Goal: Information Seeking & Learning: Find specific fact

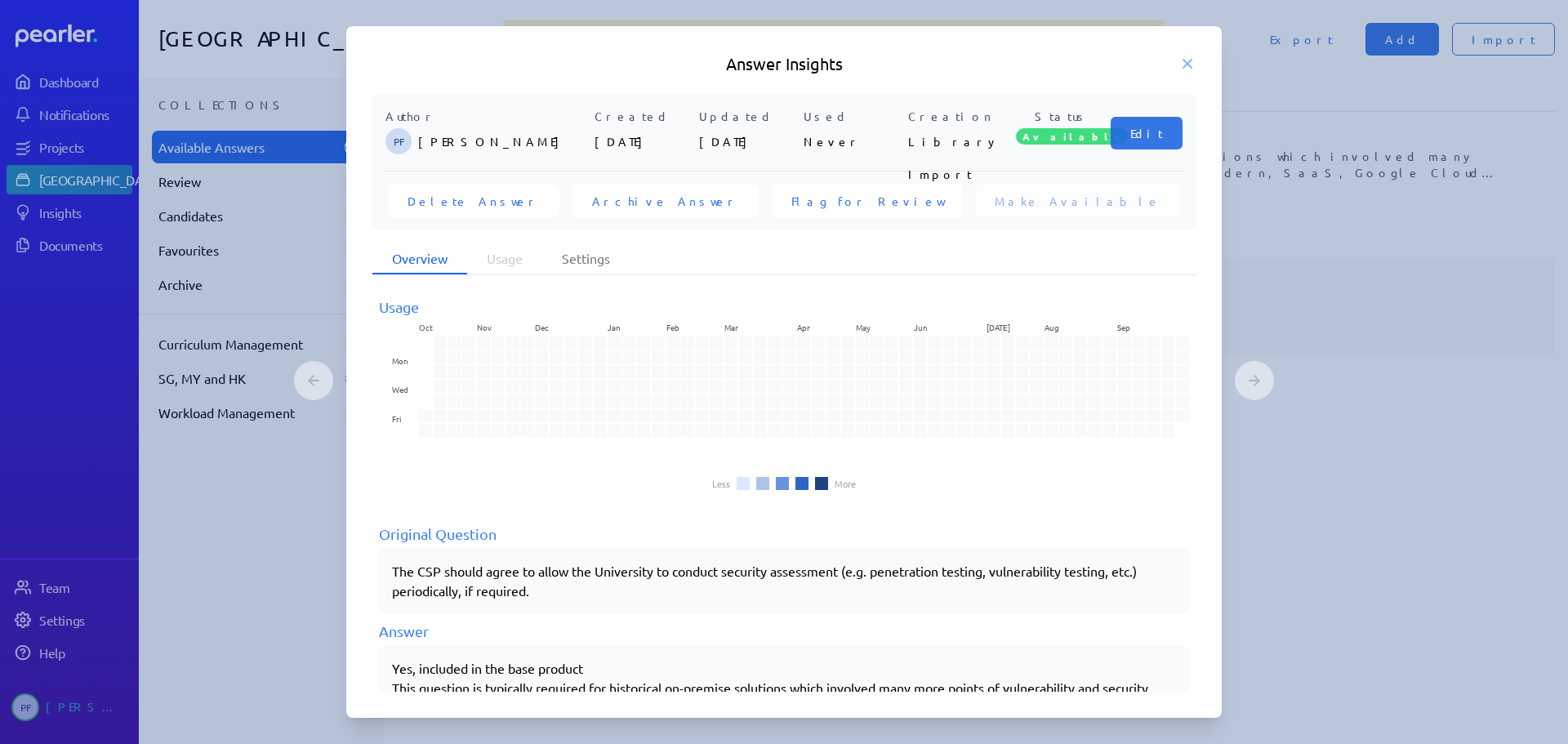
click at [1185, 62] on icon at bounding box center [1187, 63] width 8 height 8
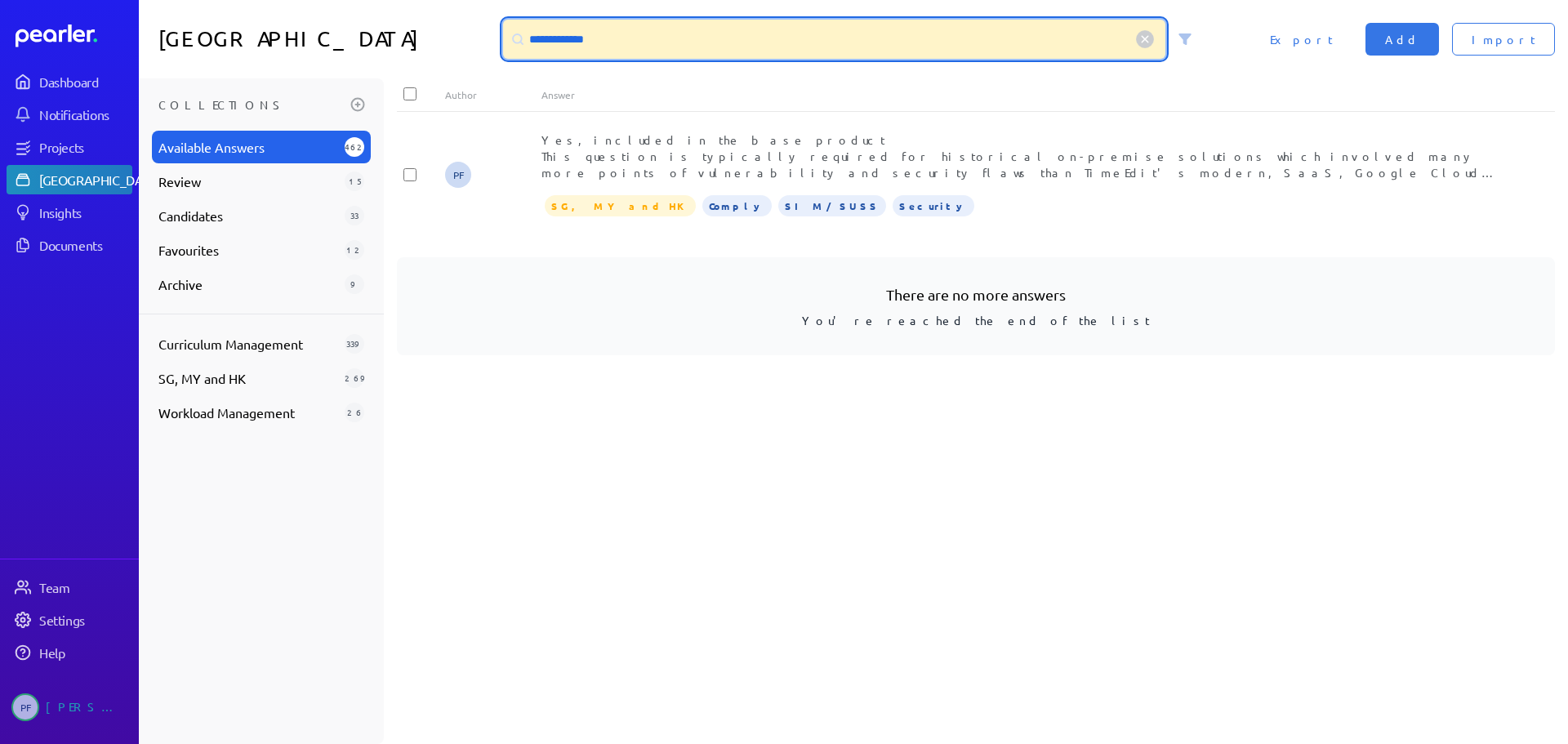
click at [767, 48] on input "**********" at bounding box center [834, 39] width 663 height 39
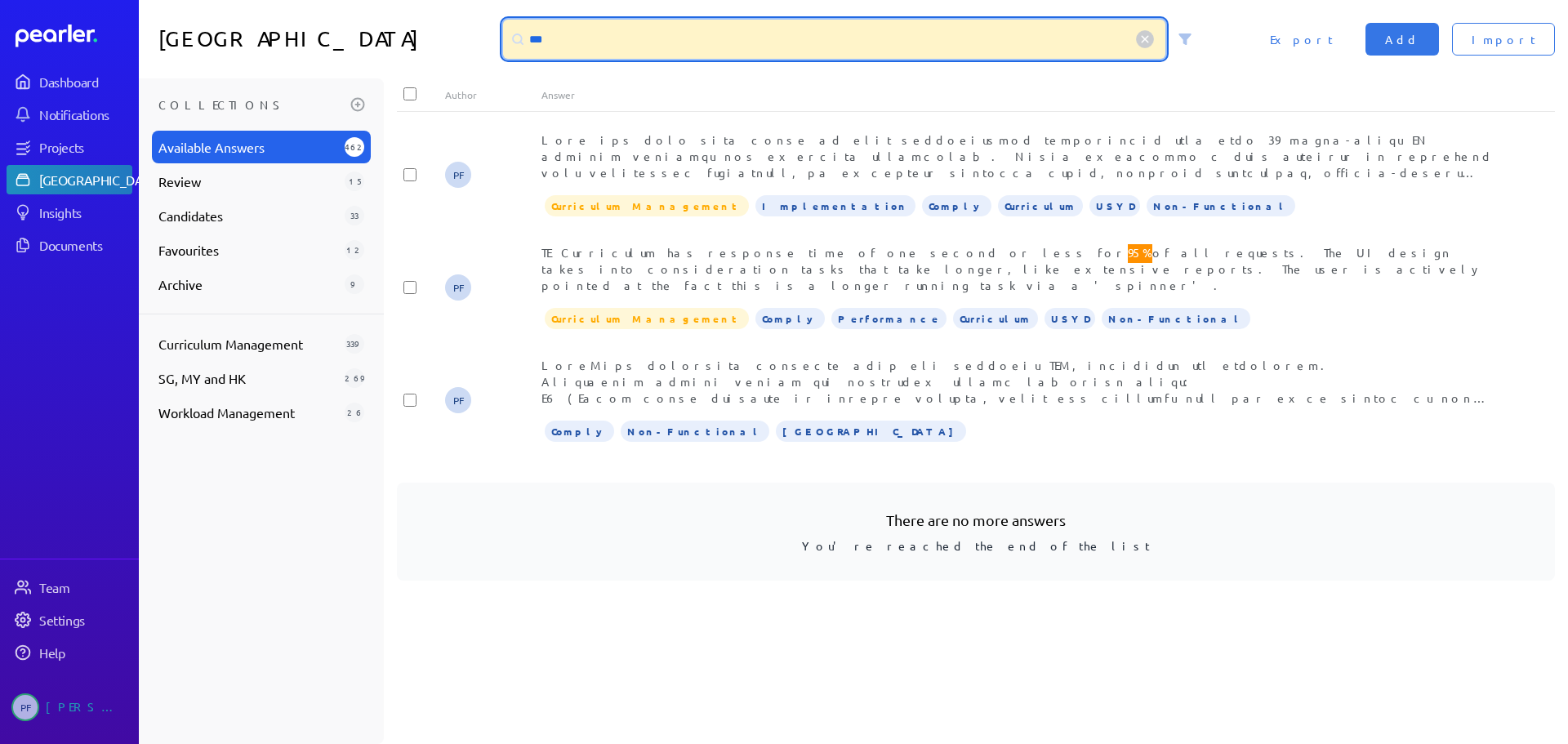
click at [615, 38] on input "***" at bounding box center [834, 39] width 663 height 39
type input "*"
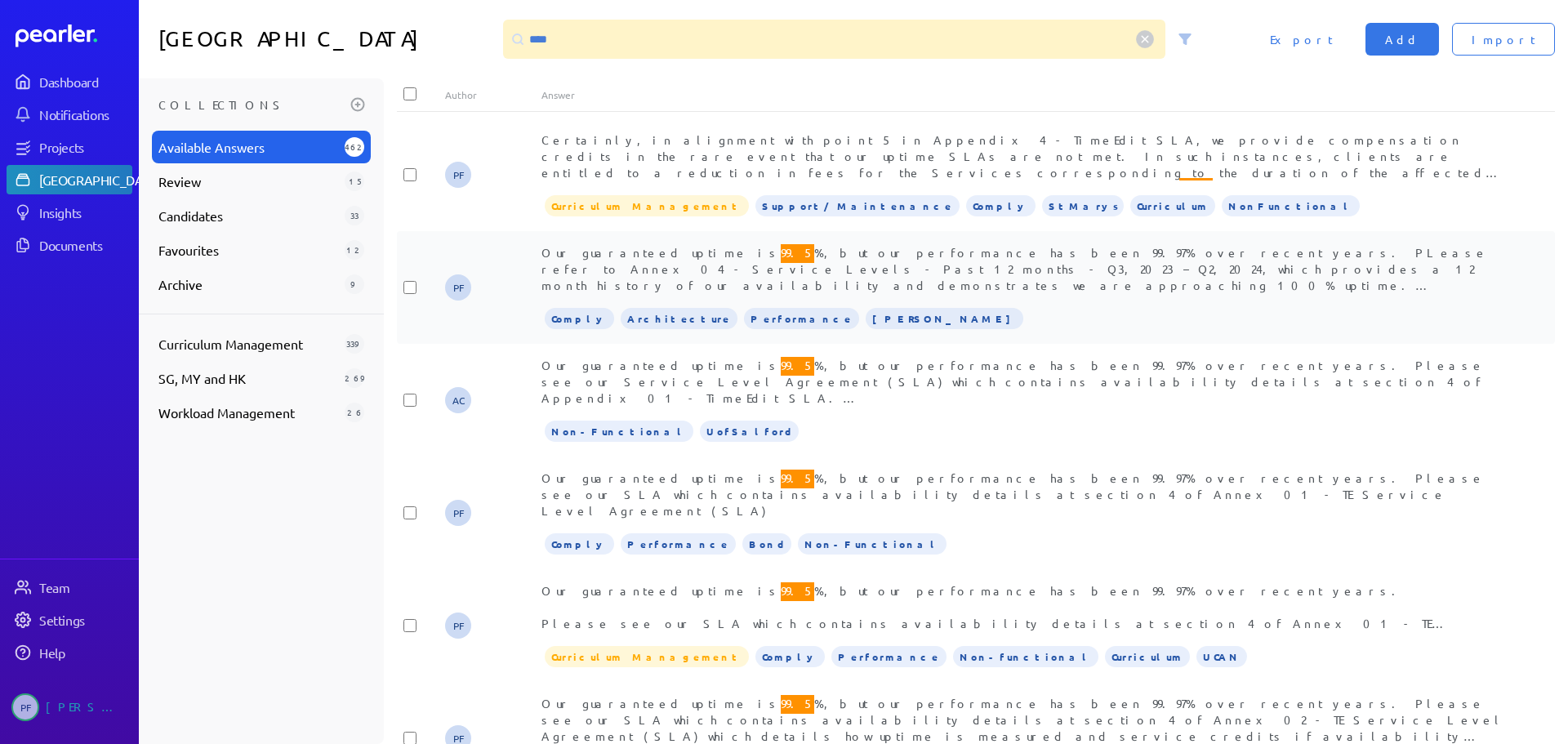
click at [745, 263] on span "Our guaranteed uptime is 99.5 %, but our performance has been 99.97% over recen…" at bounding box center [1018, 348] width 955 height 214
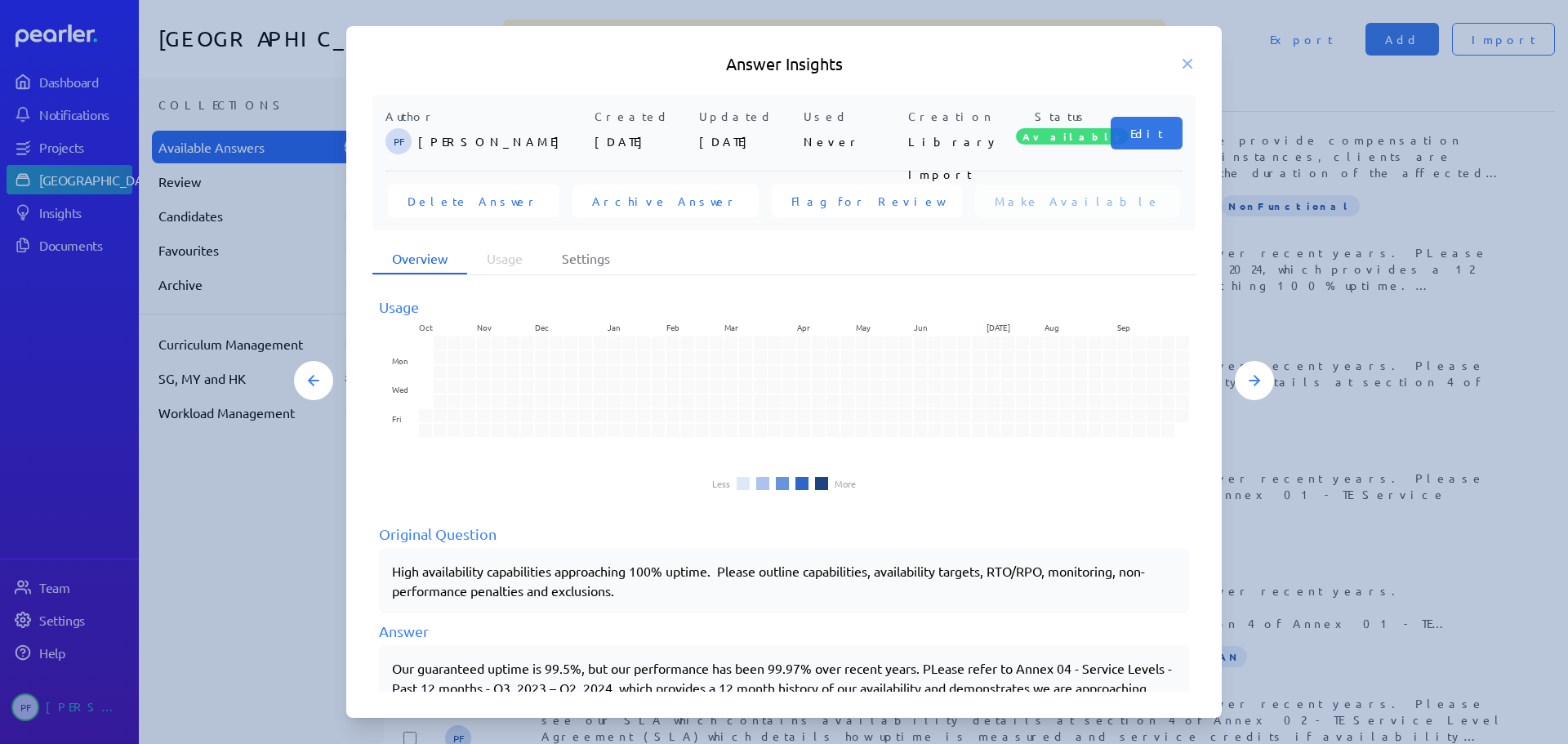
scroll to position [209, 0]
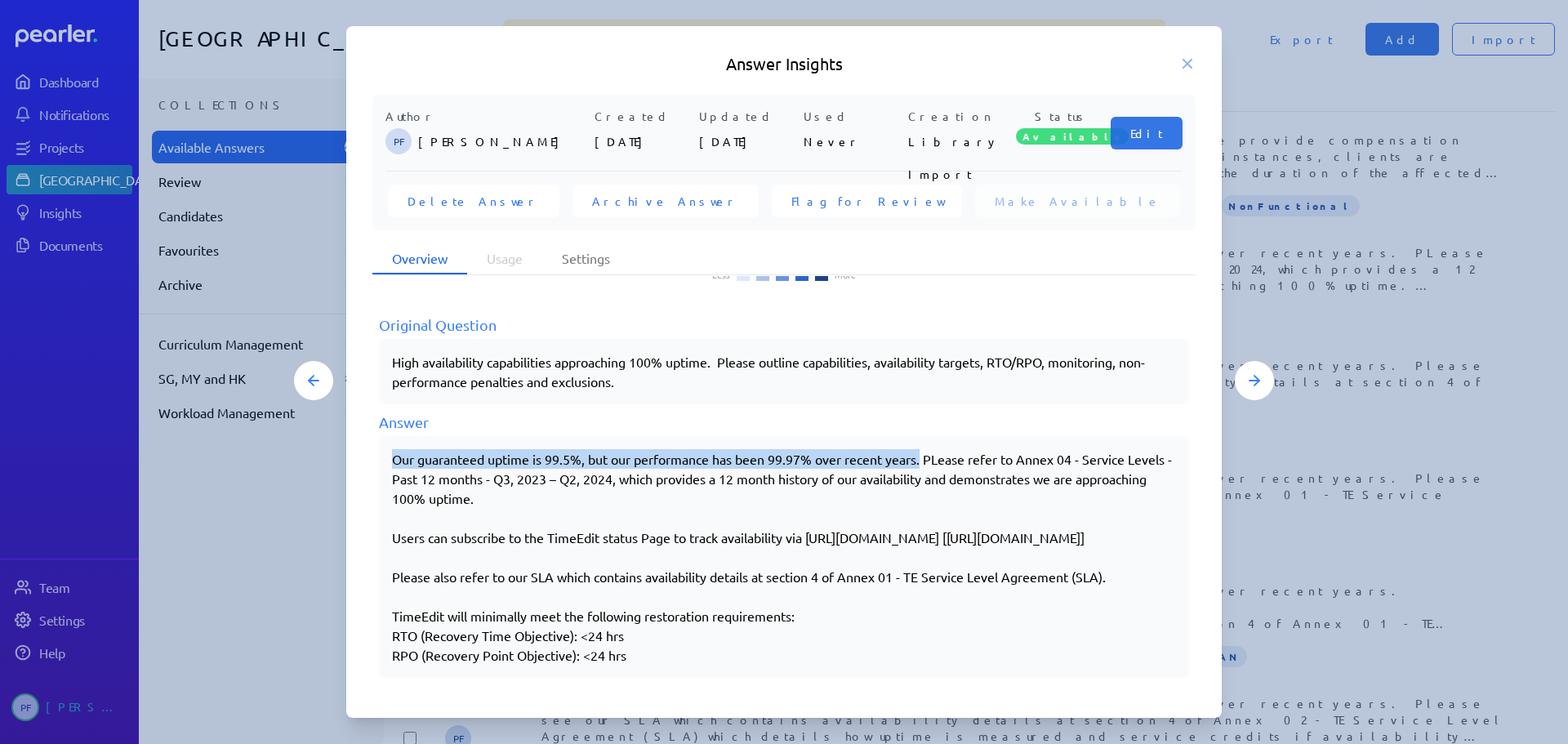
drag, startPoint x: 392, startPoint y: 452, endPoint x: 926, endPoint y: 452, distance: 534.0
click at [926, 452] on div "Our guaranteed uptime is 99.5%, but our performance has been 99.97% over recent…" at bounding box center [784, 557] width 784 height 216
copy div "Our guaranteed uptime is 99.5%, but our performance has been 99.97% over recent…"
click at [1190, 65] on icon at bounding box center [1187, 63] width 8 height 8
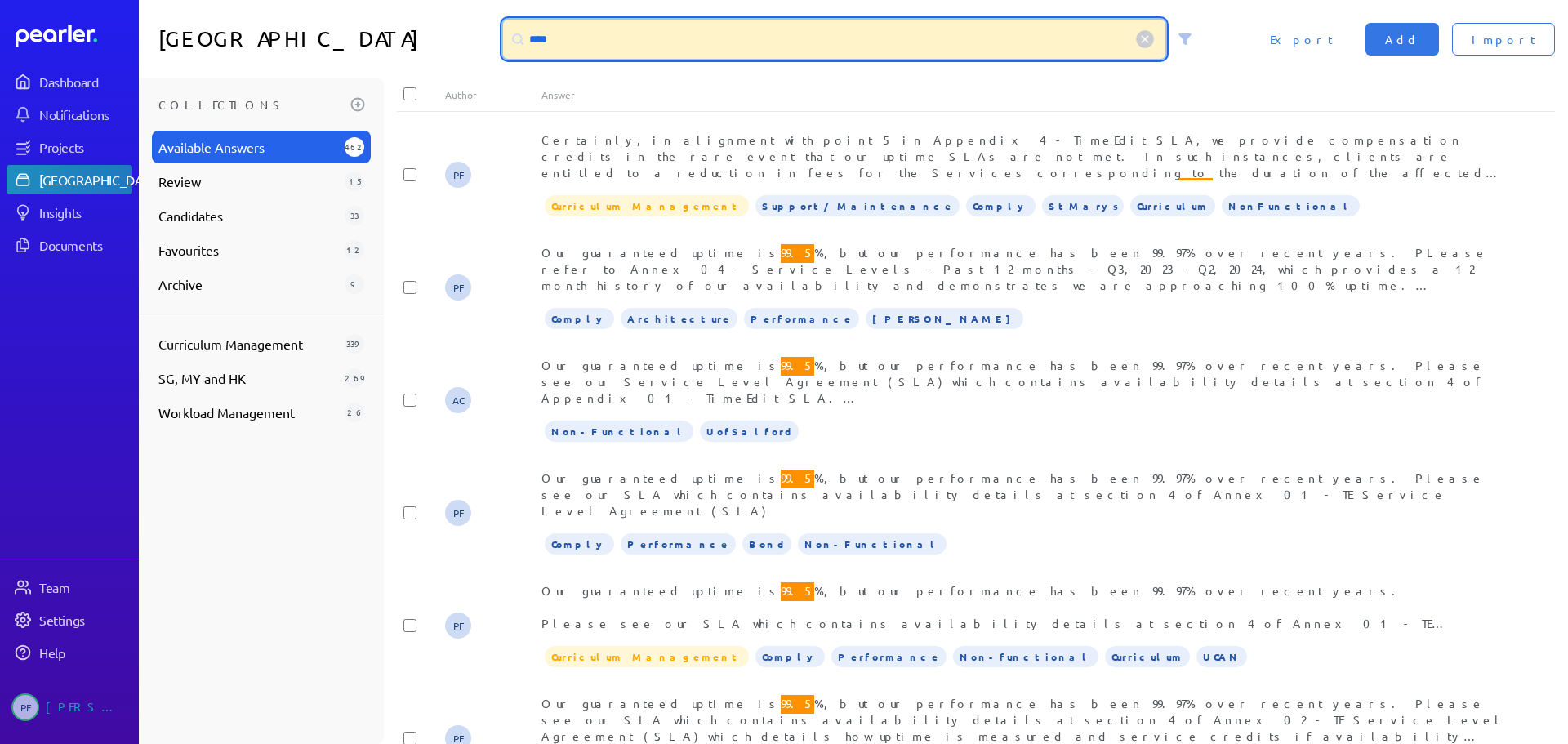
click at [733, 52] on input "****" at bounding box center [834, 39] width 663 height 39
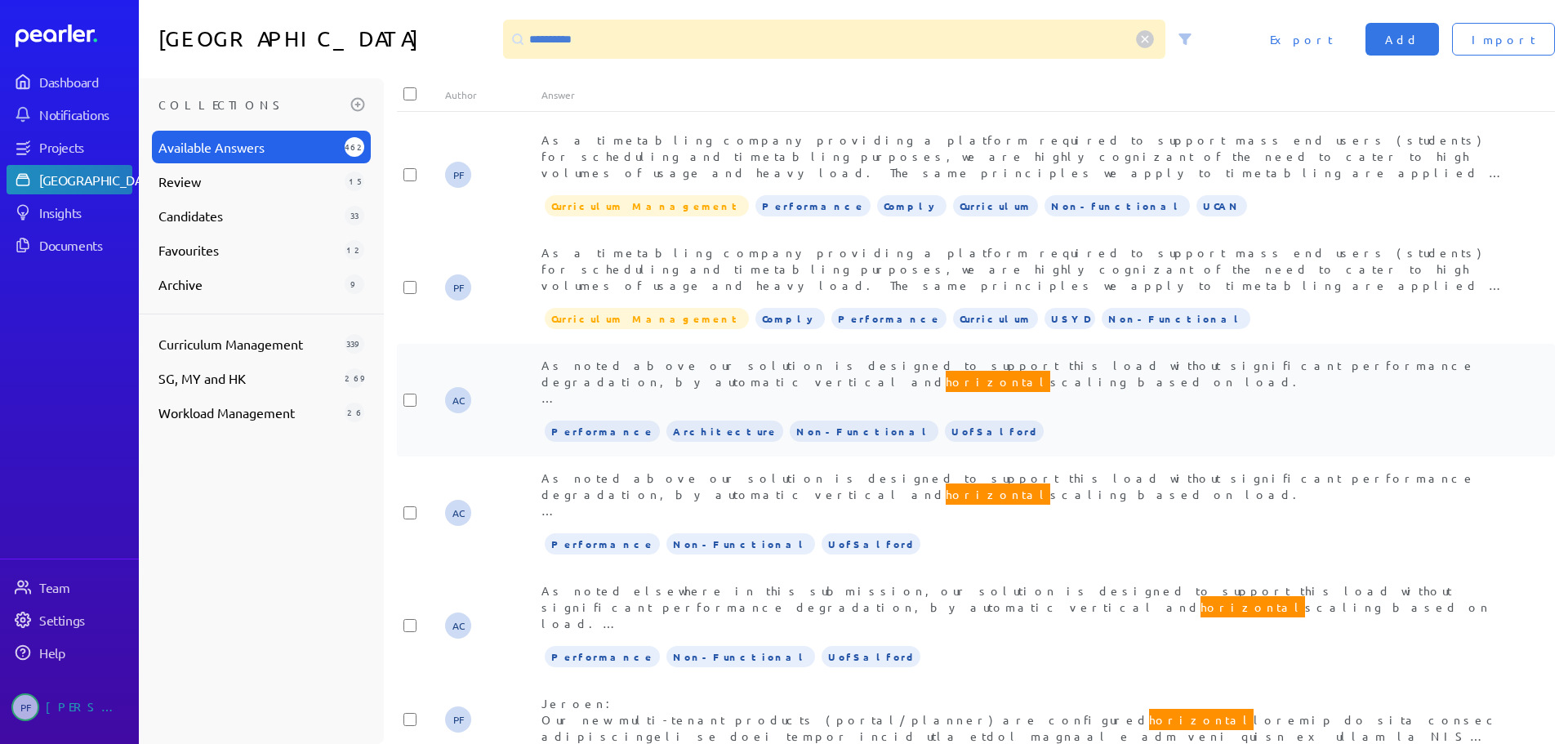
click at [739, 366] on span "As noted above our solution is designed to support this load without significan…" at bounding box center [1020, 446] width 958 height 178
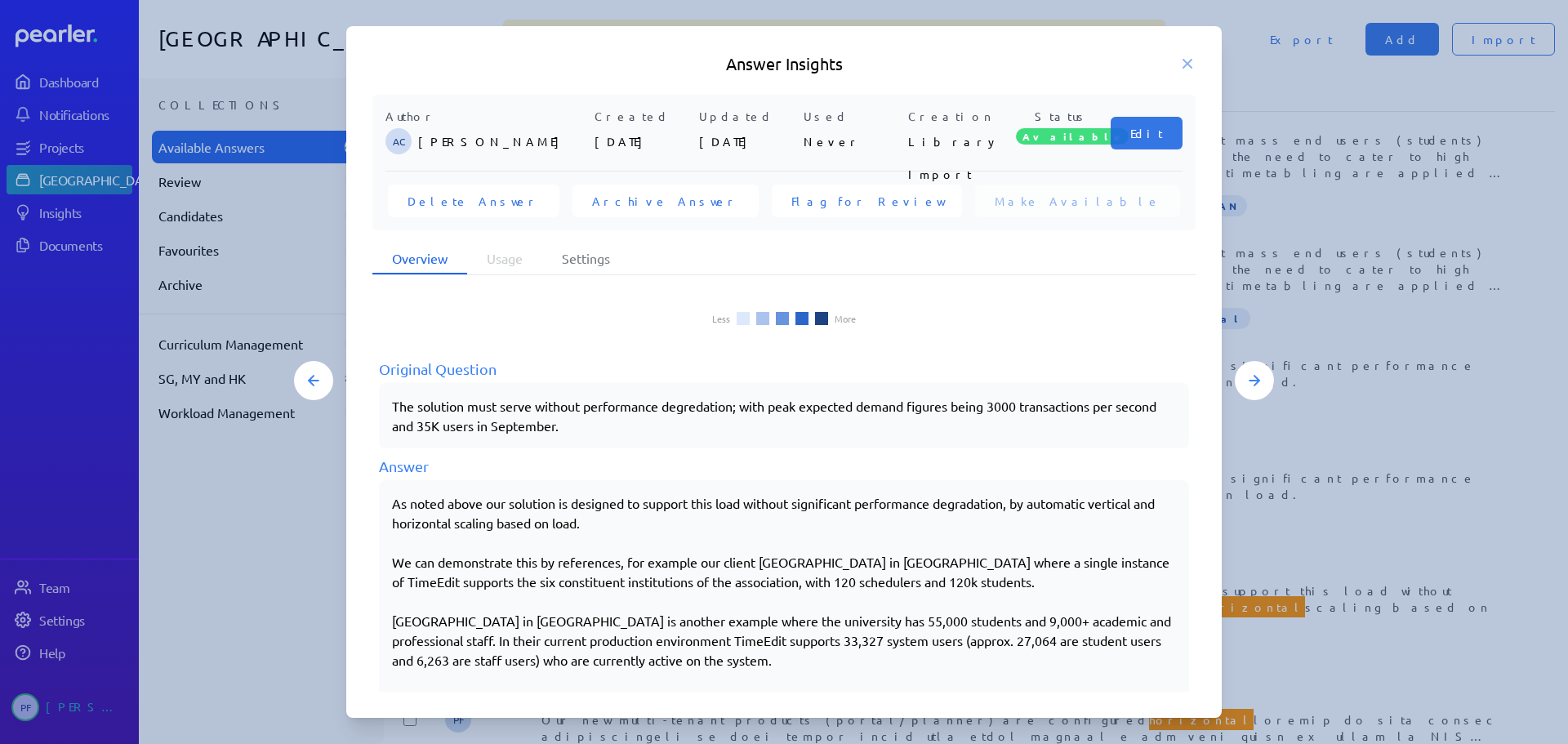
scroll to position [189, 0]
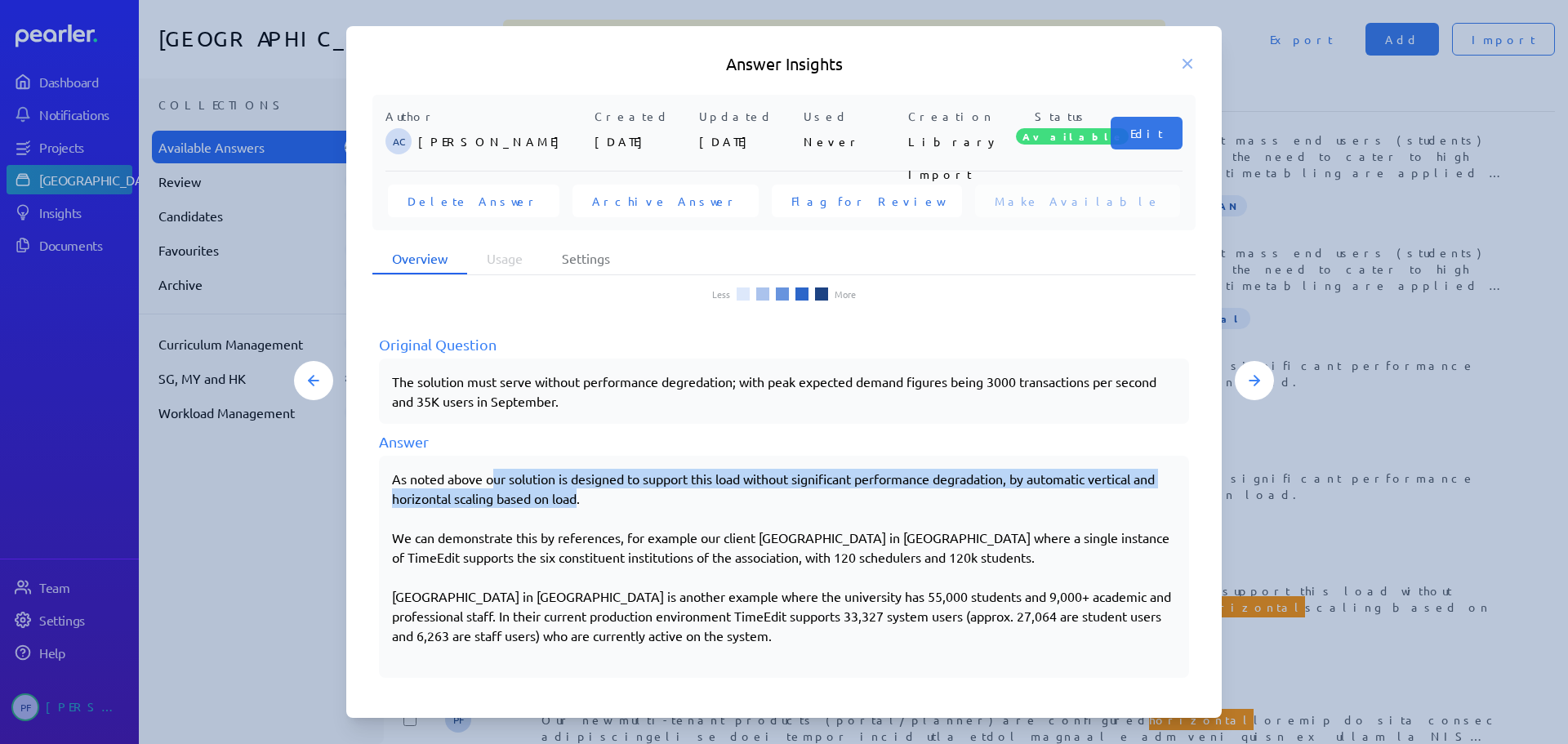
drag, startPoint x: 493, startPoint y: 474, endPoint x: 605, endPoint y: 497, distance: 114.3
click at [605, 497] on div "As noted above our solution is designed to support this load without significan…" at bounding box center [784, 566] width 784 height 196
click at [527, 479] on div "As noted above our solution is designed to support this load without significan…" at bounding box center [784, 566] width 784 height 196
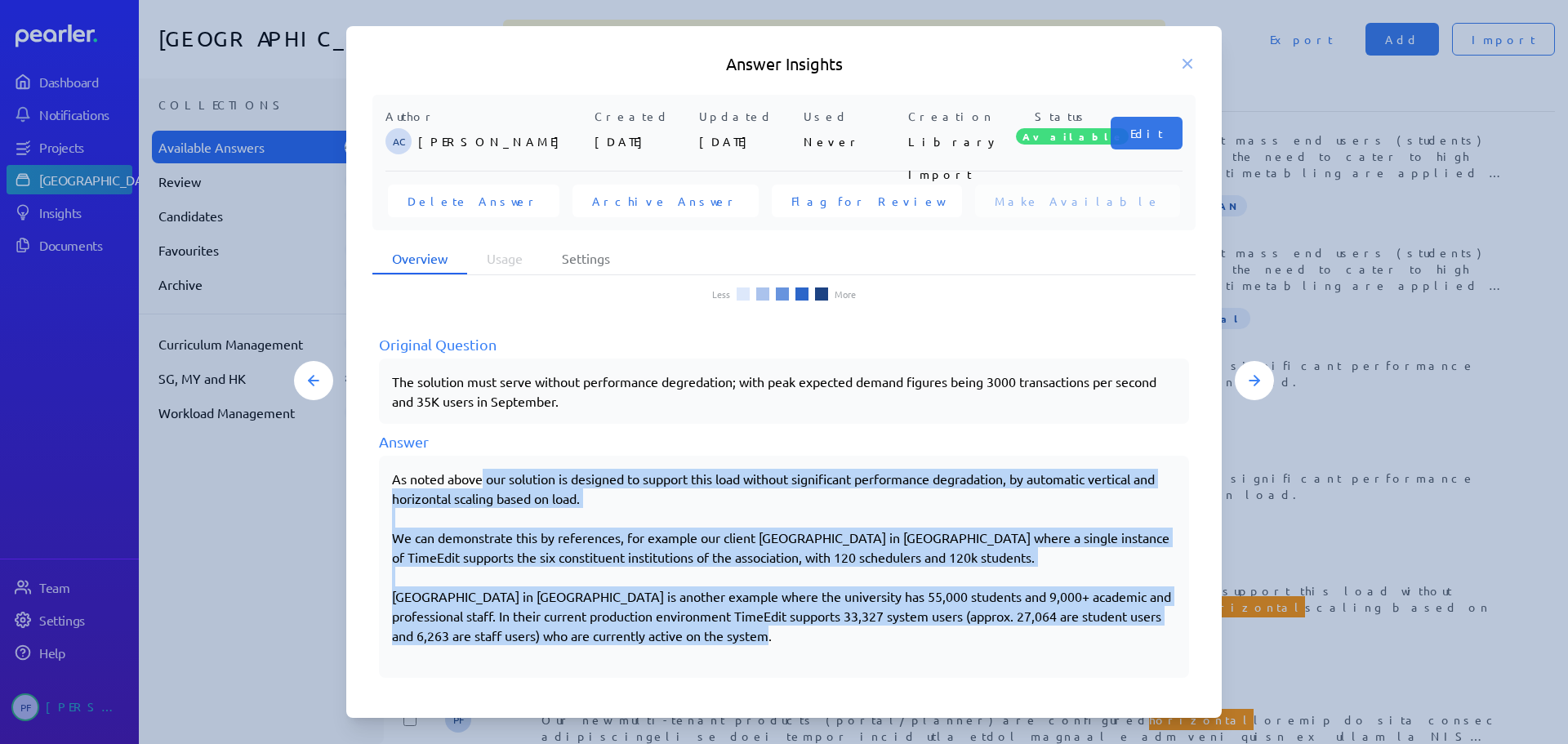
drag, startPoint x: 483, startPoint y: 478, endPoint x: 769, endPoint y: 586, distance: 305.7
click at [834, 635] on div "As noted above our solution is designed to support this load without significan…" at bounding box center [784, 566] width 784 height 196
copy div "our solution is designed to support this load without significant performance d…"
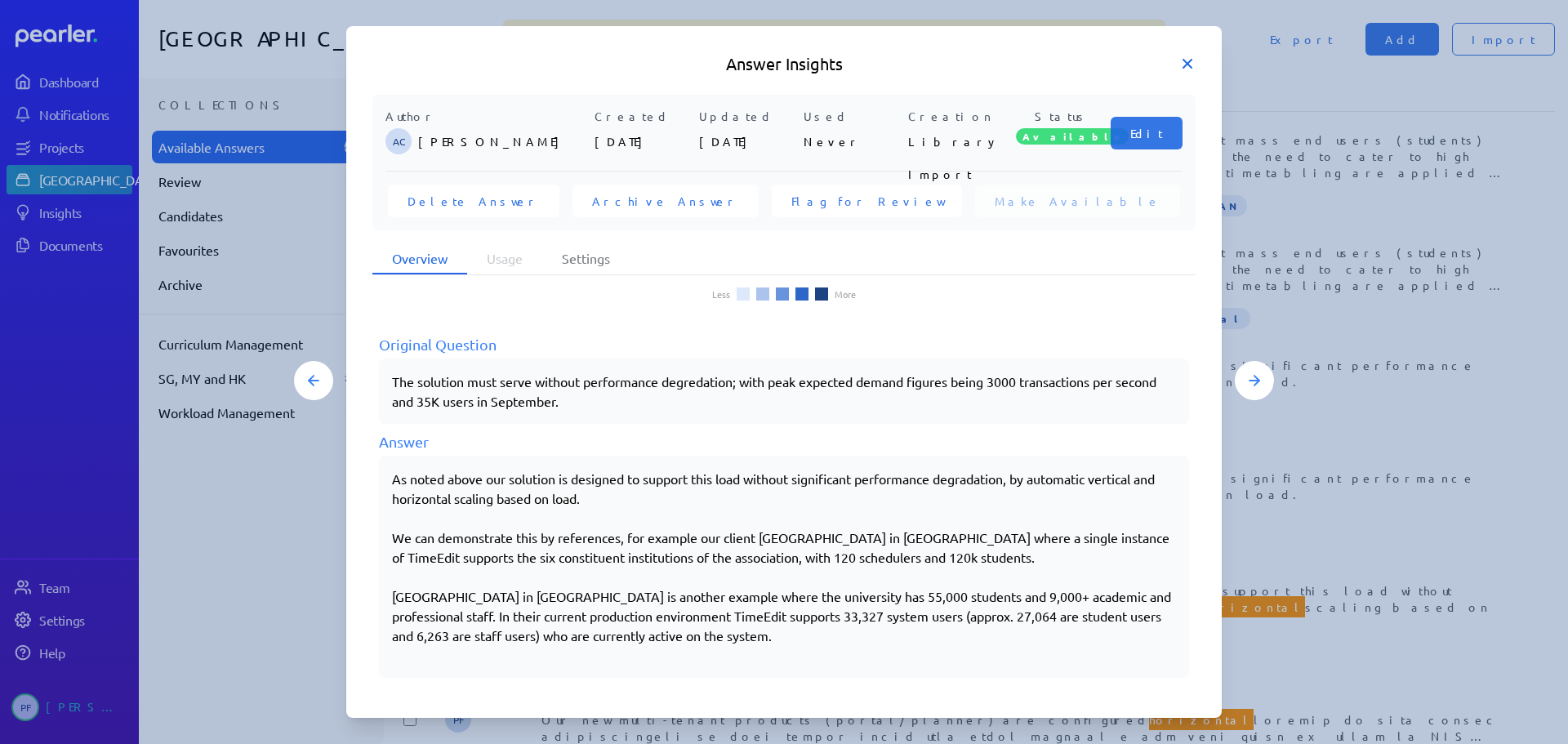
click at [1194, 66] on icon at bounding box center [1187, 63] width 17 height 17
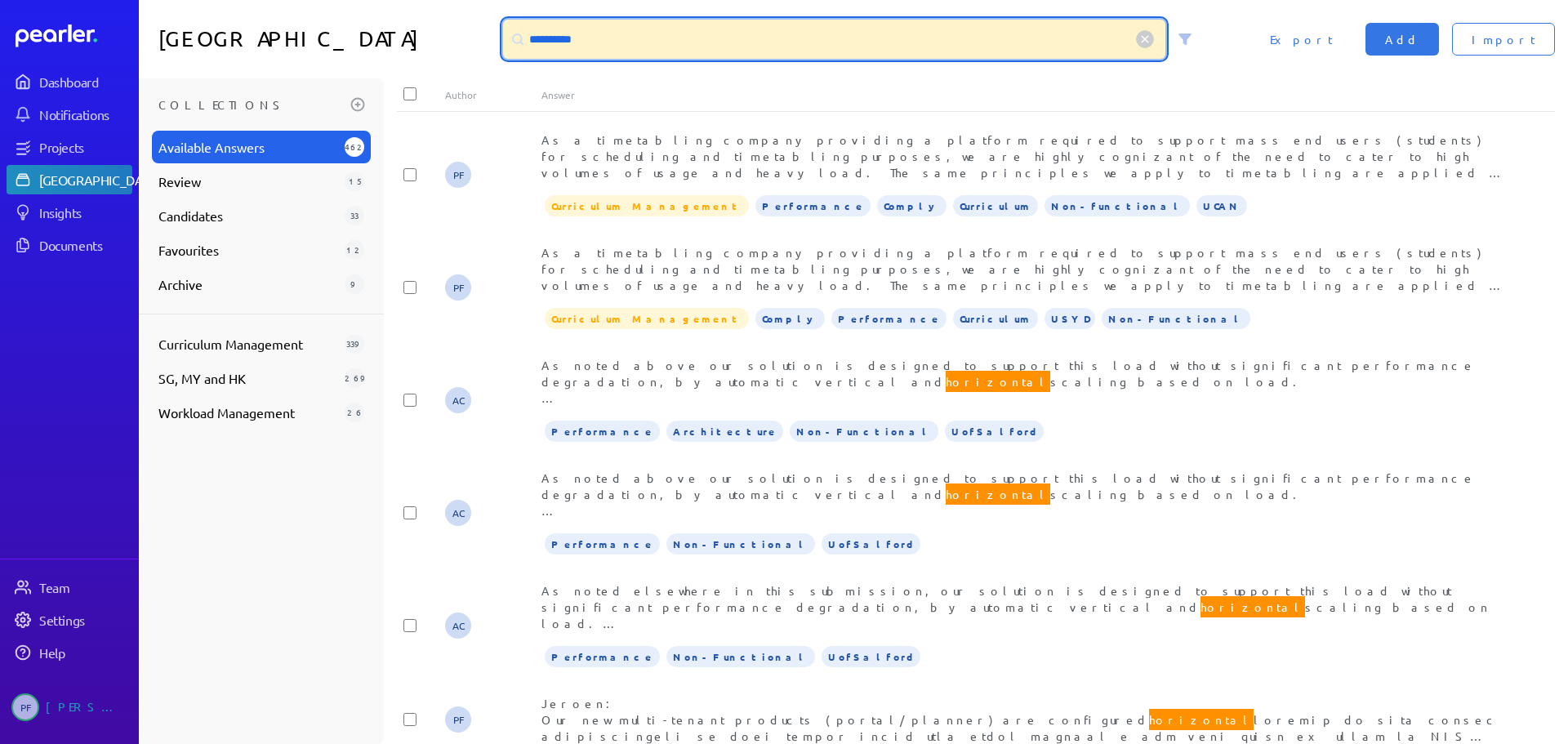
click at [790, 43] on input "**********" at bounding box center [834, 39] width 663 height 39
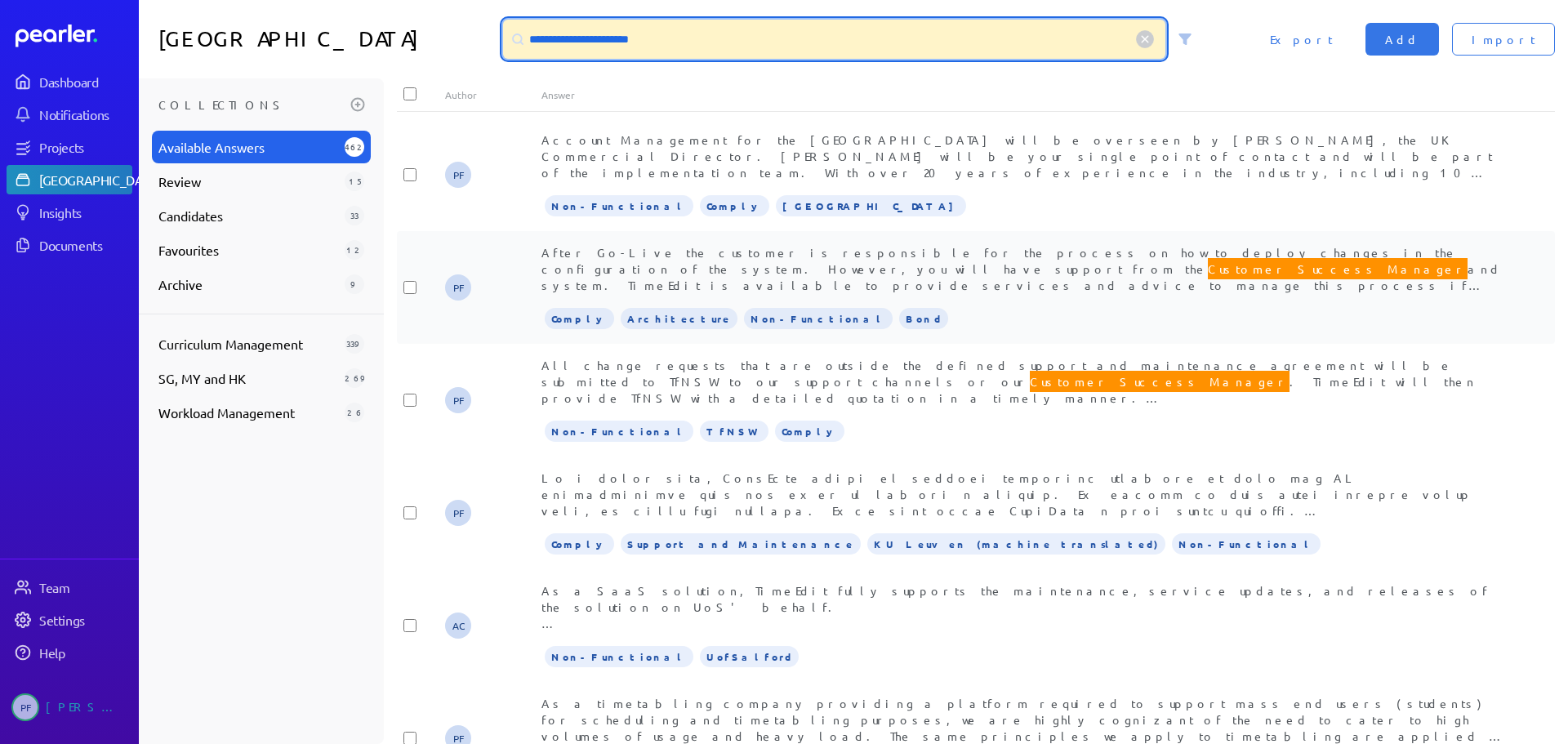
type input "**********"
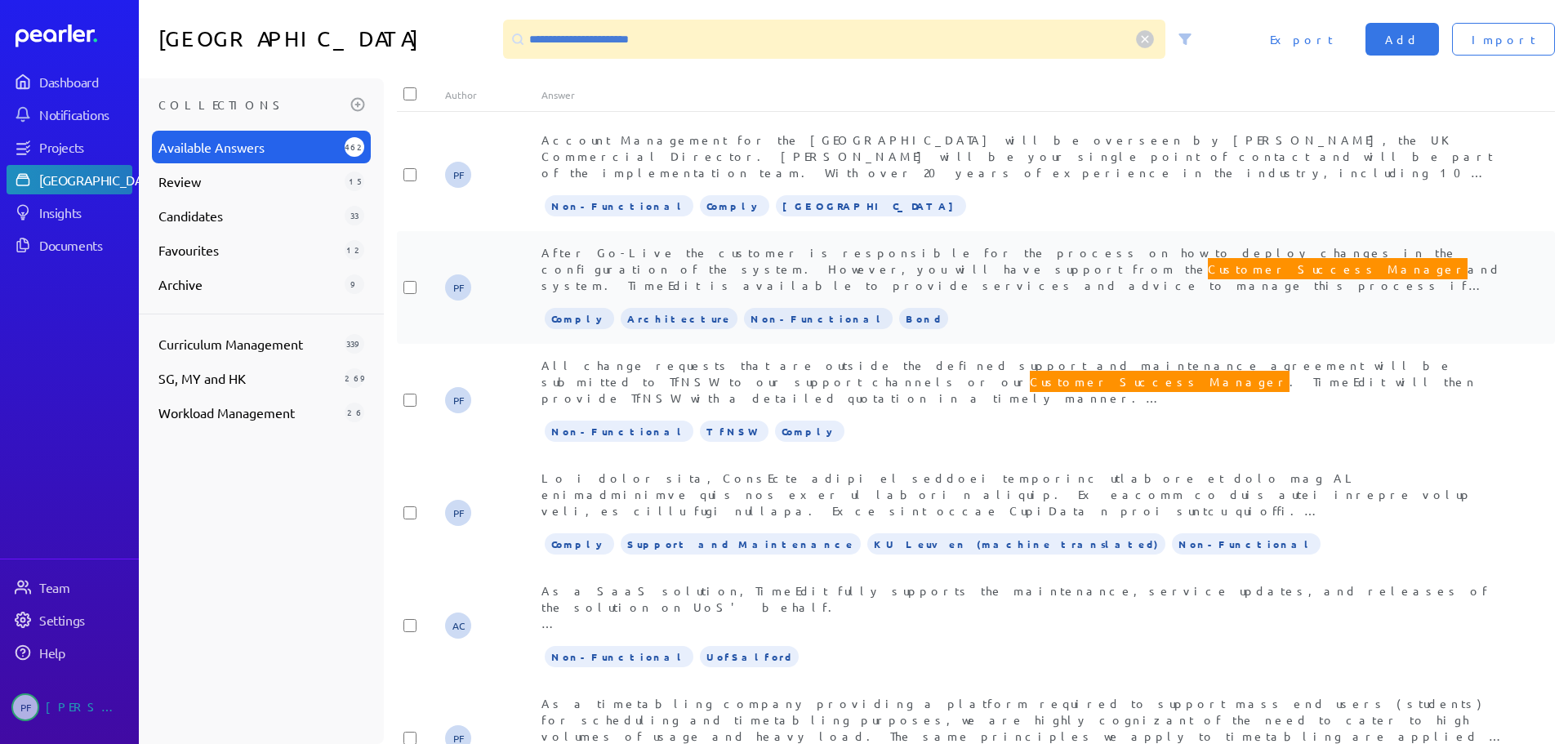
click at [643, 262] on span "After Go-Live the customer is responsible for the process on how to deploy chan…" at bounding box center [1021, 276] width 960 height 63
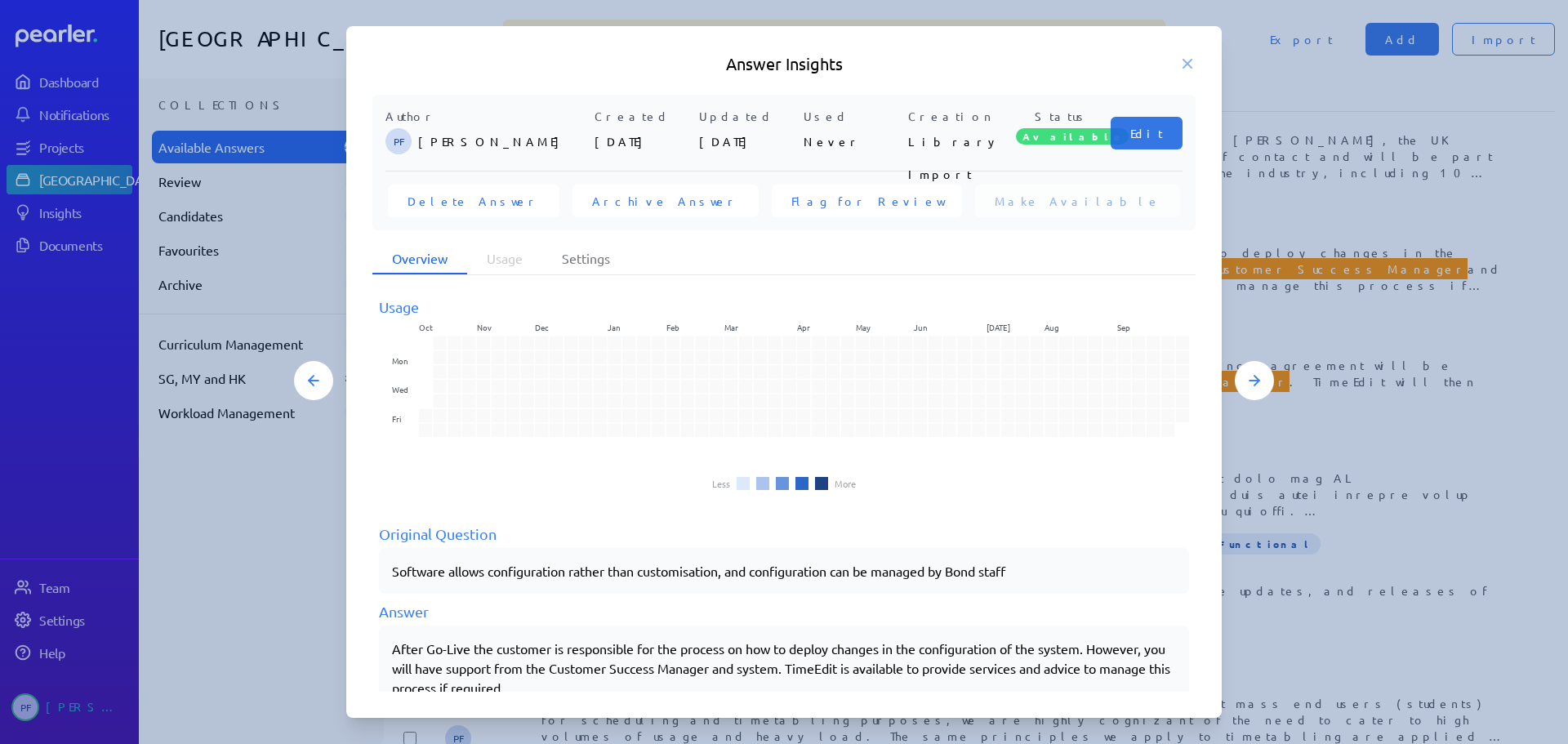
scroll to position [33, 0]
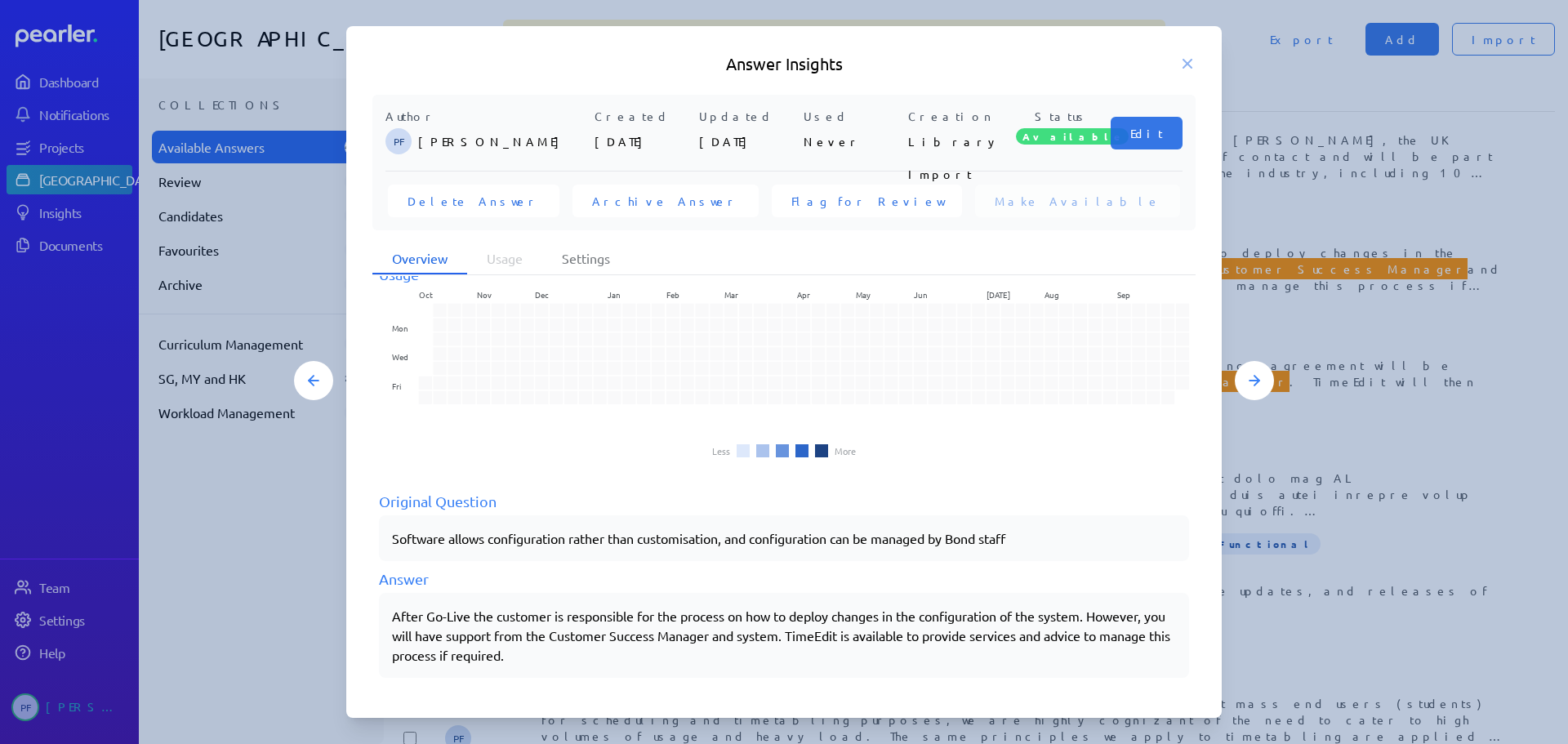
drag, startPoint x: 1191, startPoint y: 62, endPoint x: 1105, endPoint y: 96, distance: 92.5
click at [1190, 61] on icon at bounding box center [1187, 63] width 8 height 8
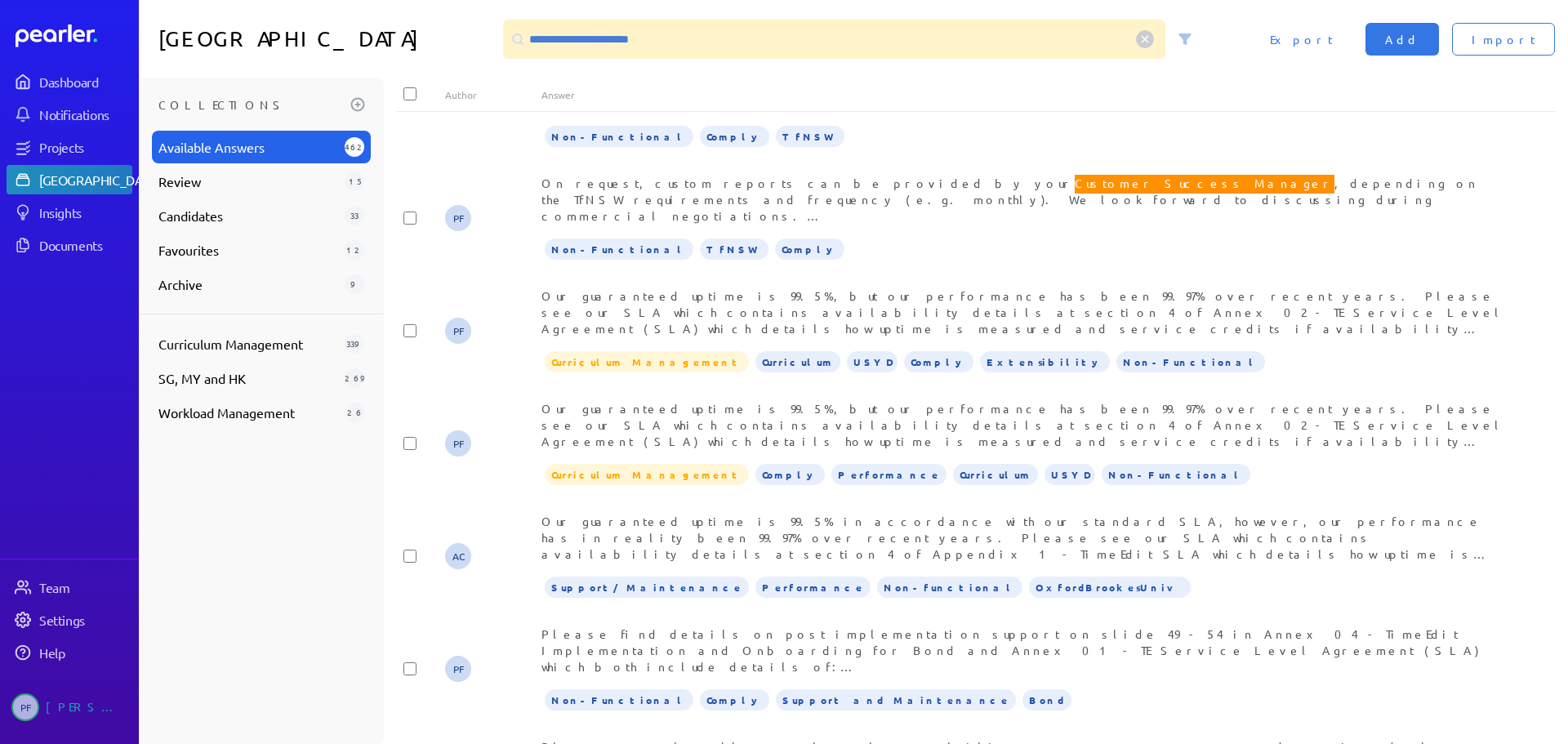
scroll to position [1088, 0]
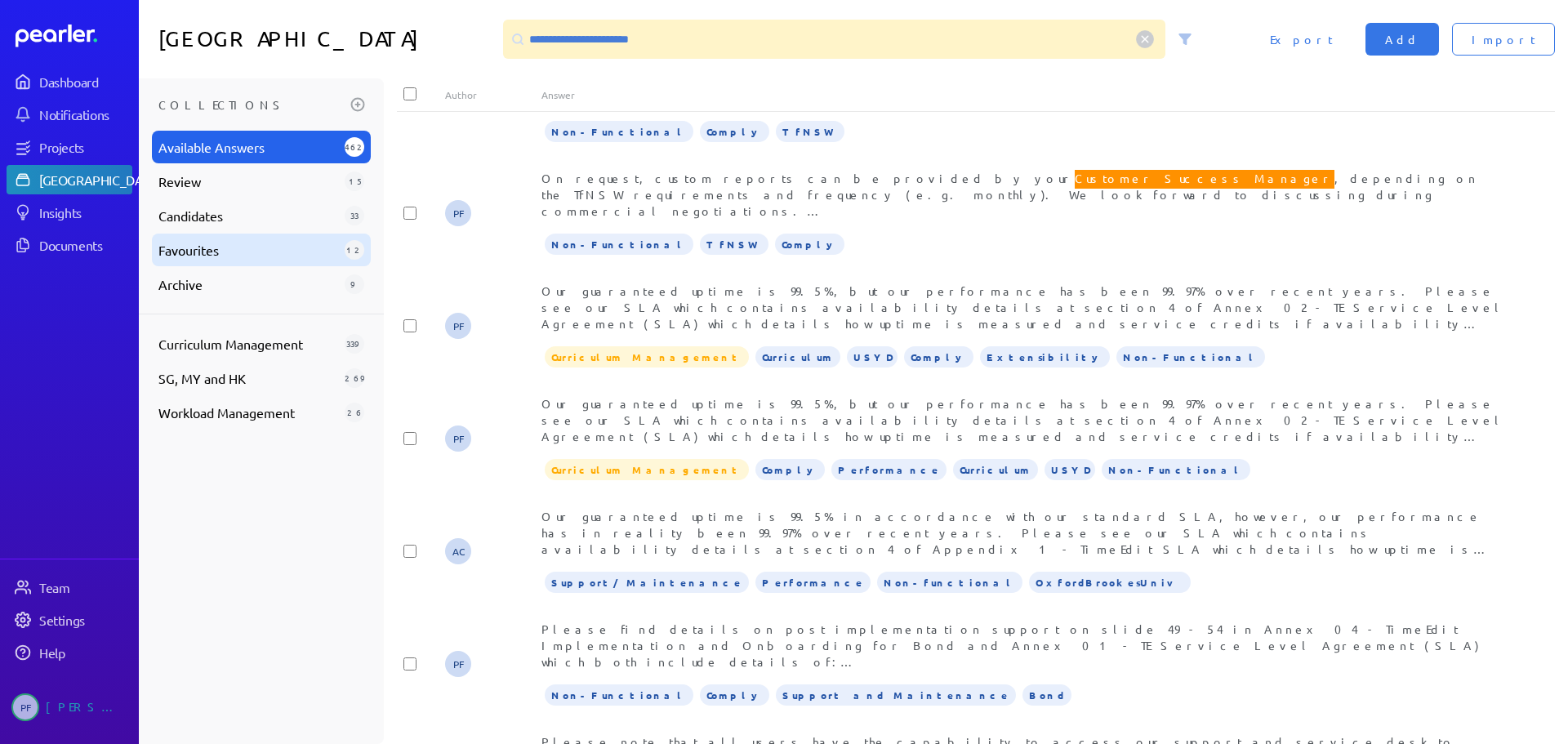
click at [194, 253] on span "Favourites" at bounding box center [247, 249] width 179 height 19
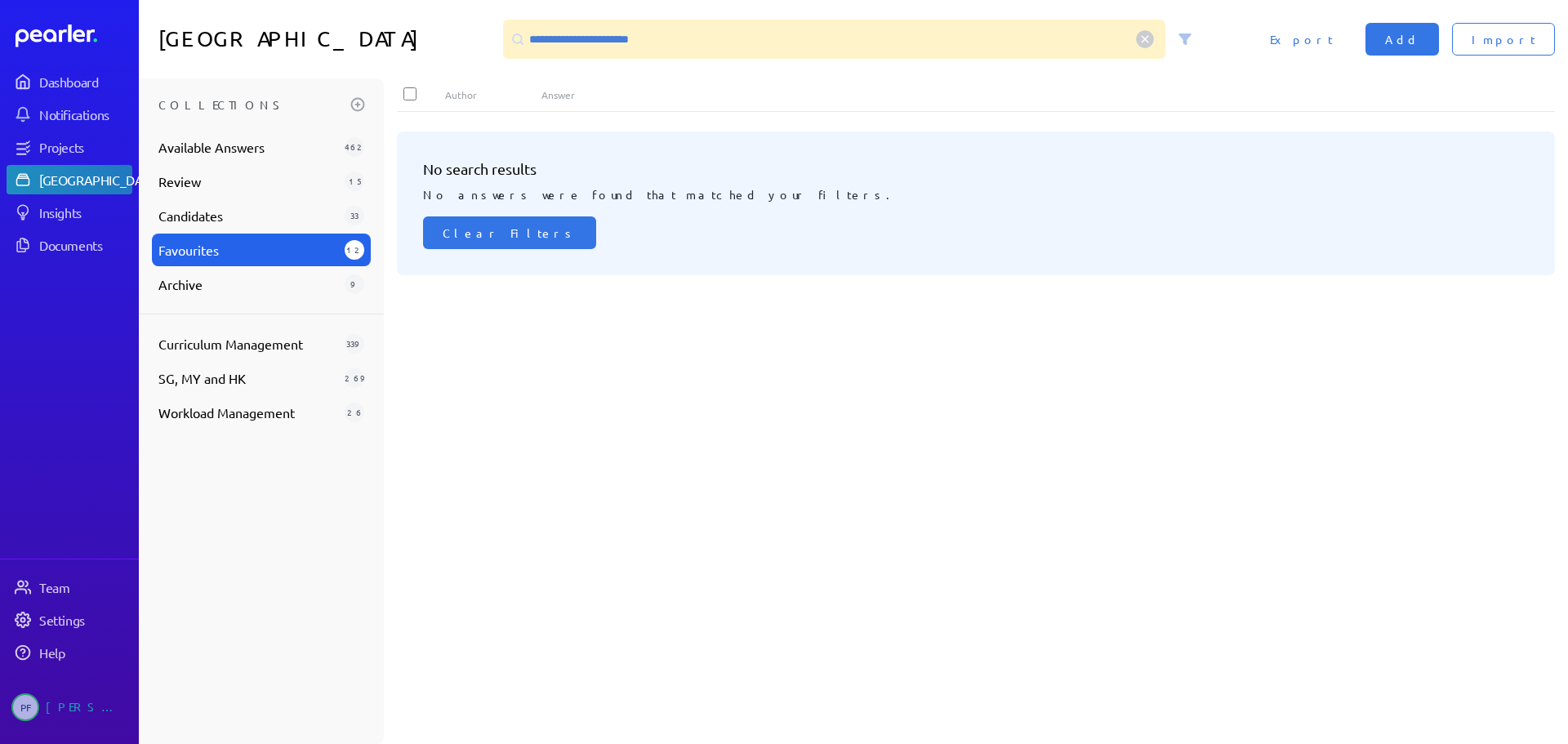
scroll to position [0, 0]
click at [1144, 39] on icon at bounding box center [1144, 39] width 6 height 6
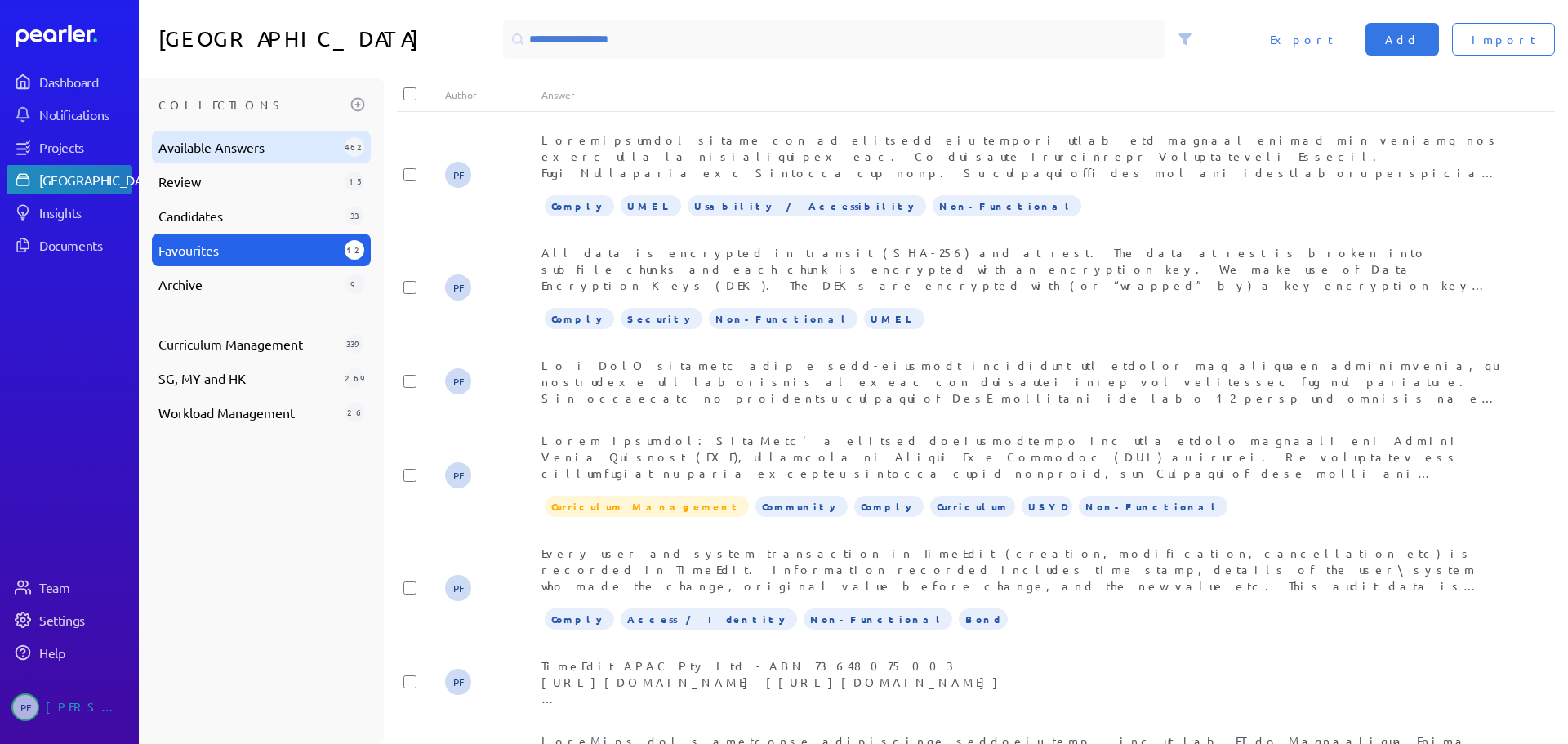
click at [202, 142] on span "Available Answers" at bounding box center [247, 146] width 179 height 19
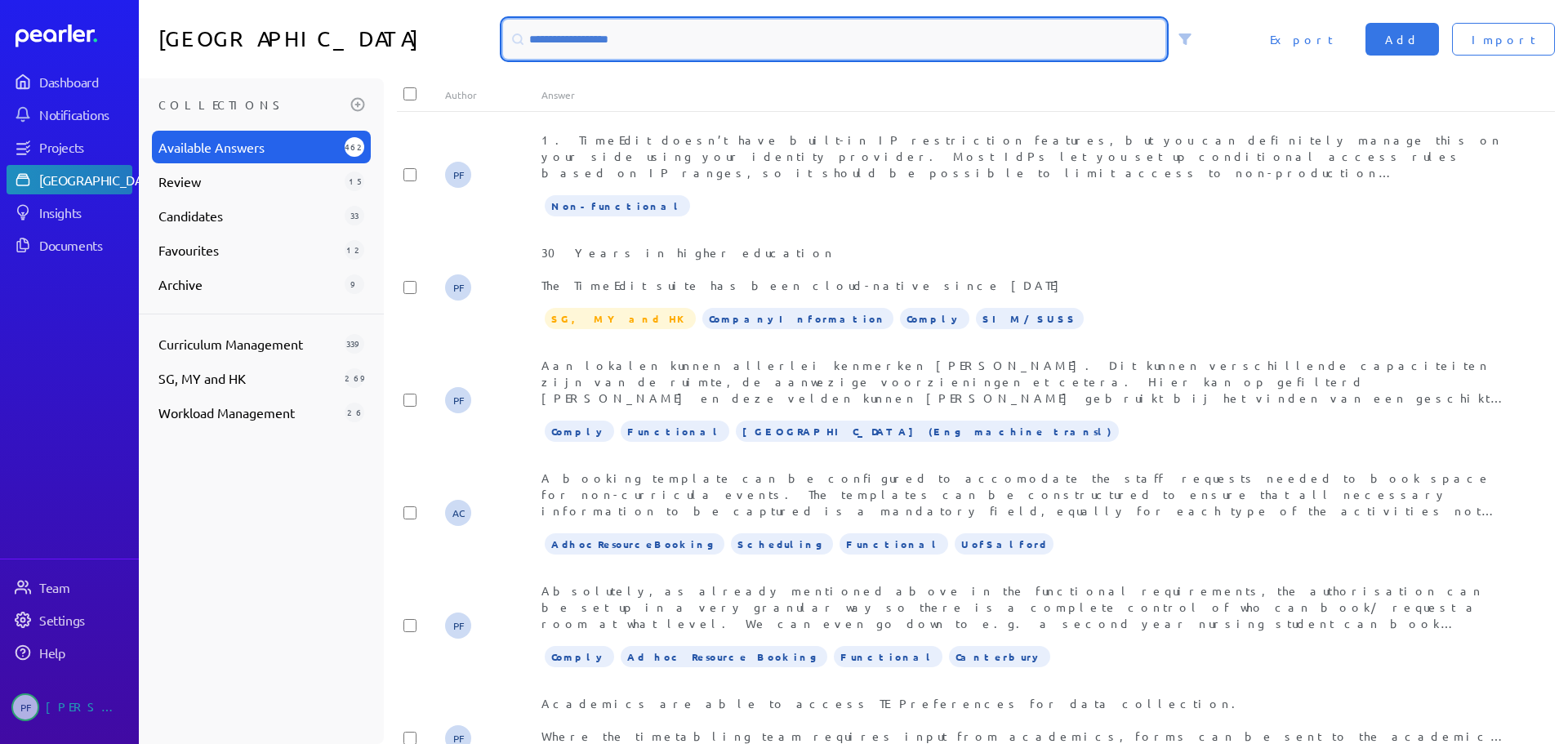
click at [655, 40] on input at bounding box center [834, 39] width 663 height 39
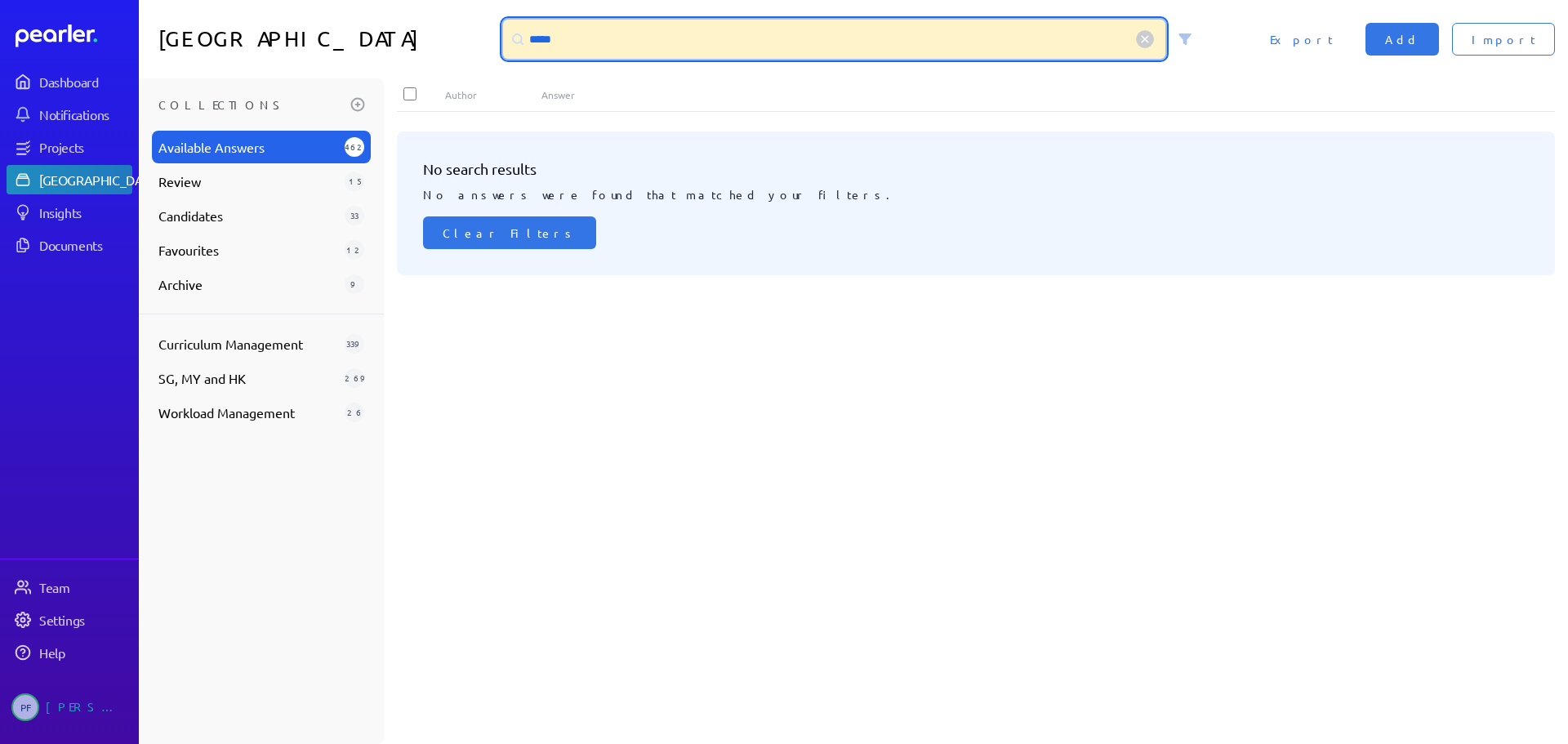
click at [548, 41] on input "*****" at bounding box center [834, 39] width 663 height 39
click at [540, 39] on input "*****" at bounding box center [834, 39] width 663 height 39
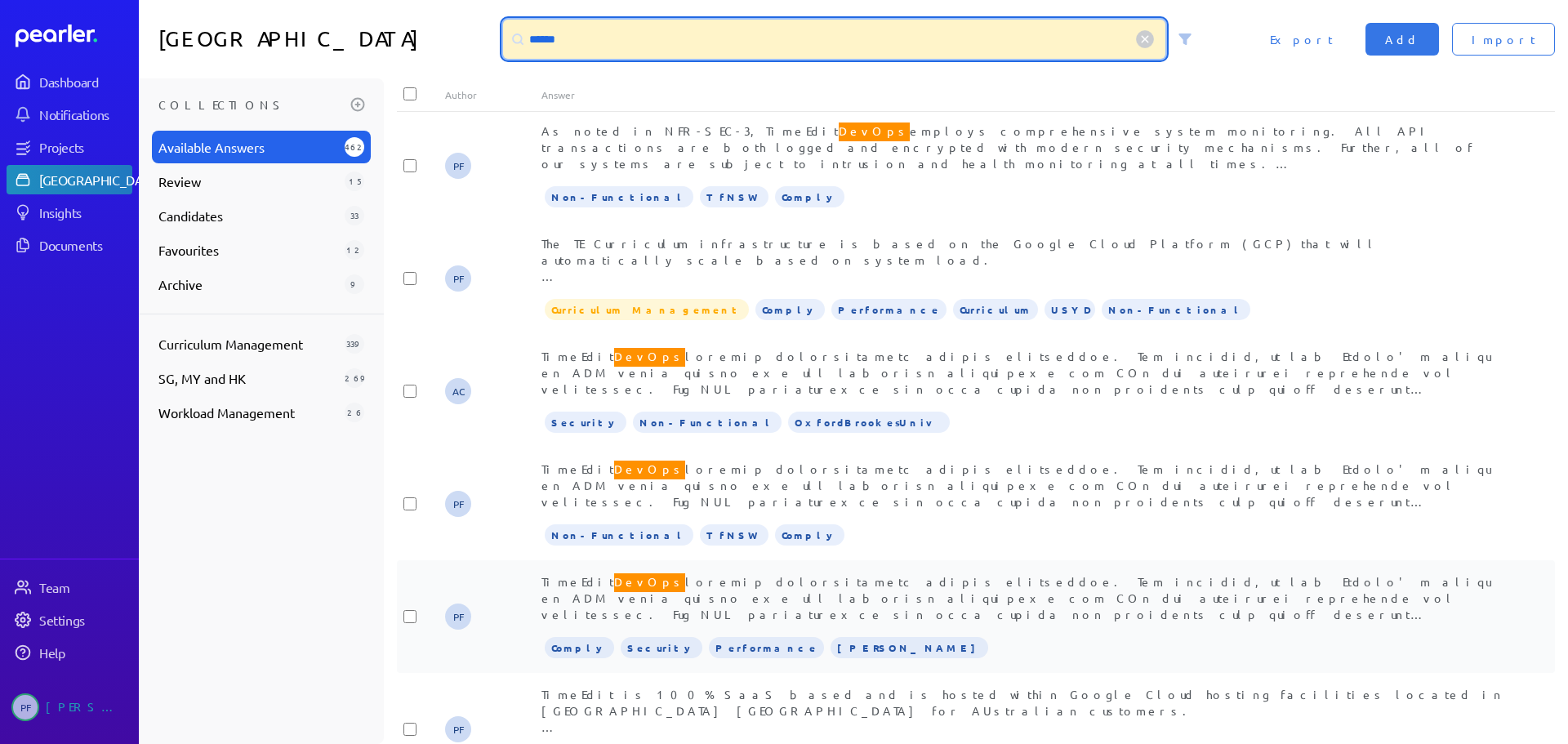
scroll to position [272, 0]
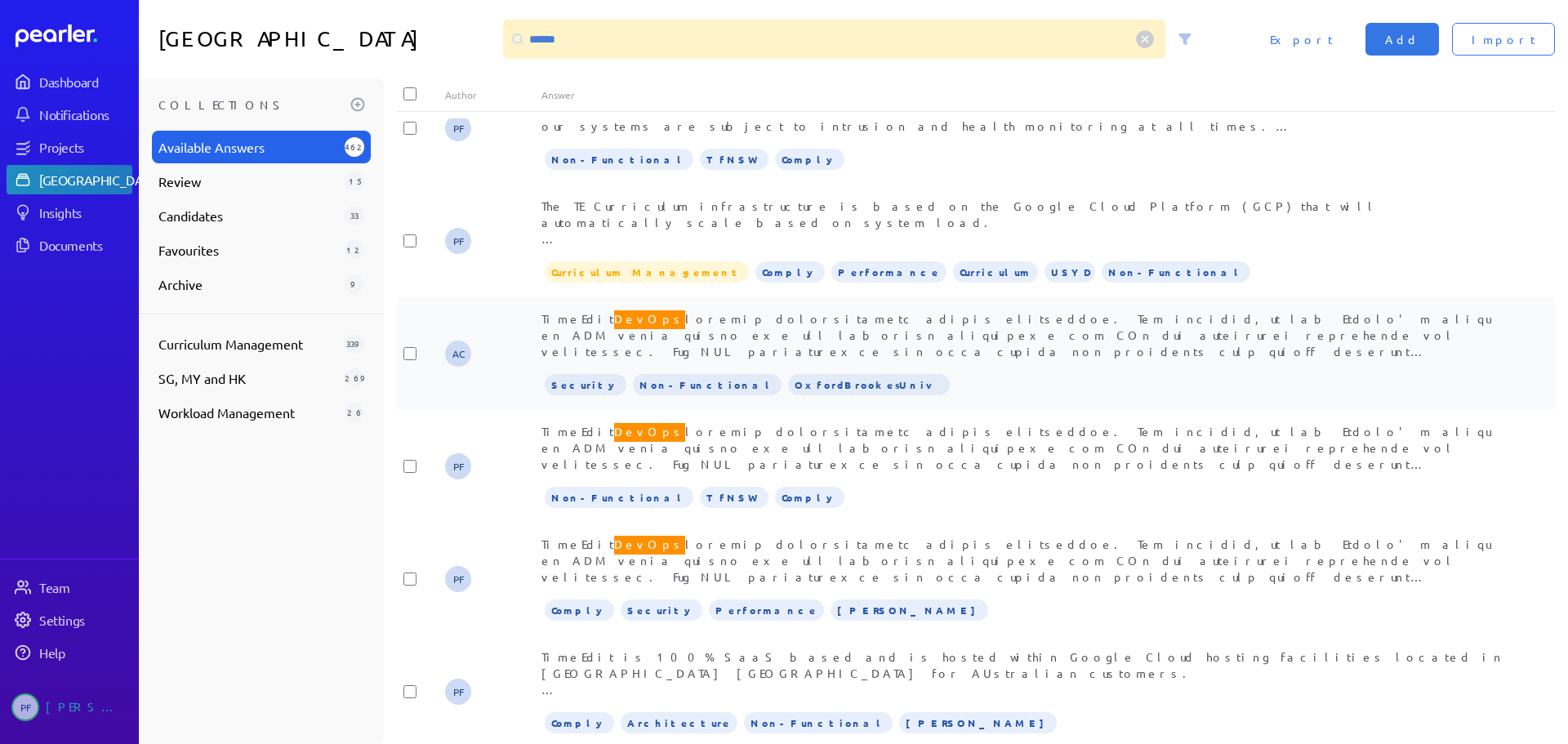
click at [823, 334] on span "TimeEdit DevOps" at bounding box center [1021, 456] width 960 height 296
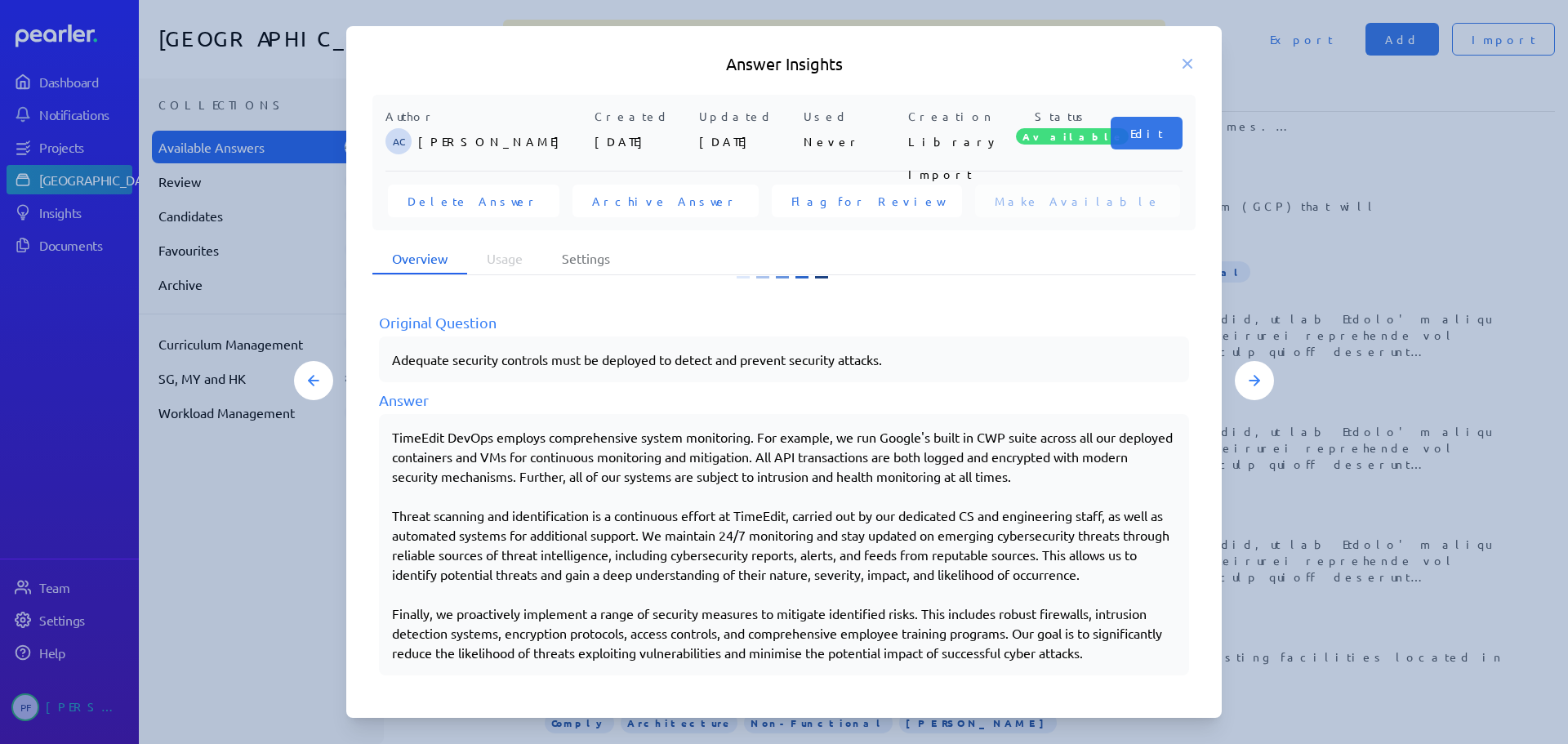
scroll to position [248, 0]
drag, startPoint x: 1191, startPoint y: 63, endPoint x: 934, endPoint y: 373, distance: 402.7
click at [1190, 61] on icon at bounding box center [1187, 63] width 17 height 17
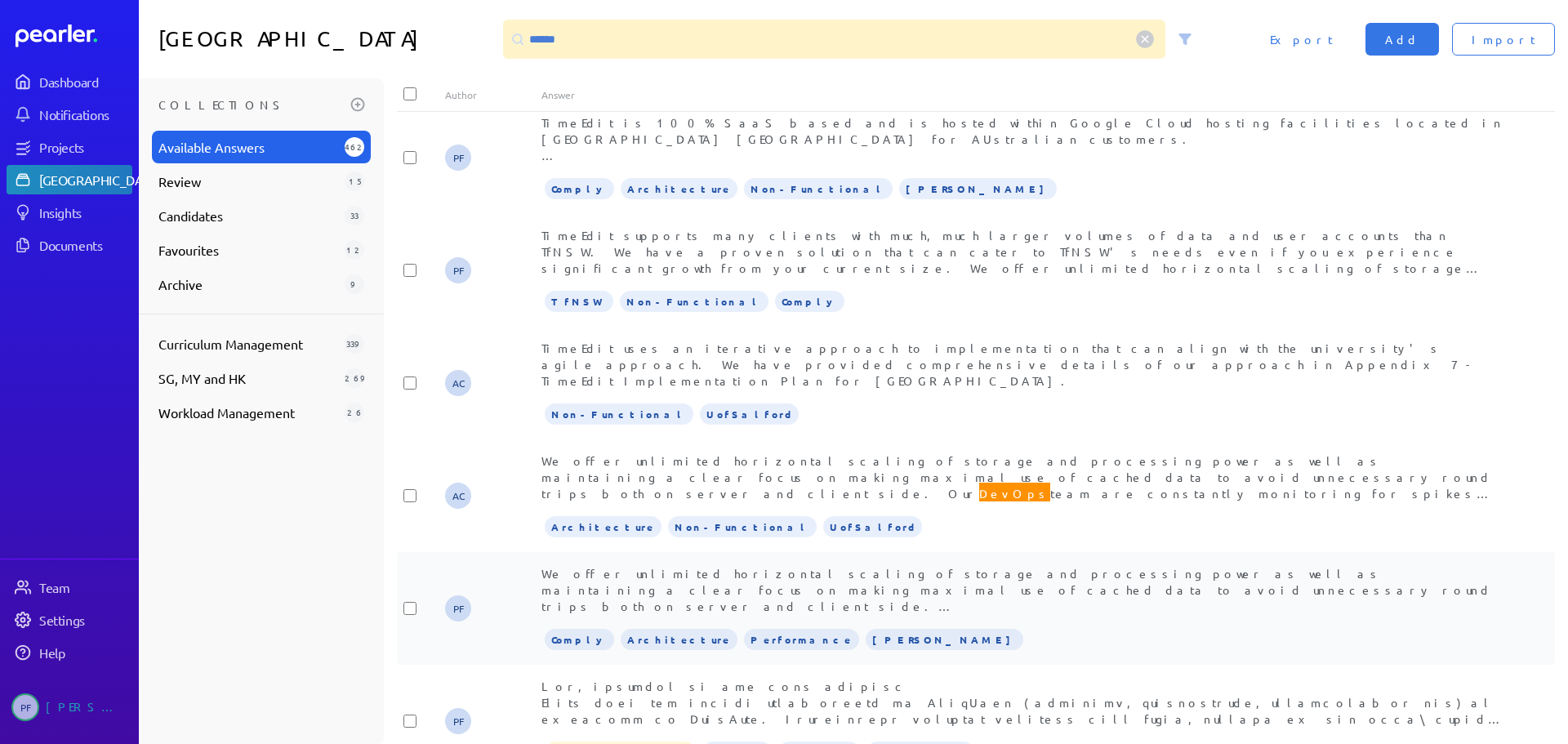
scroll to position [817, 0]
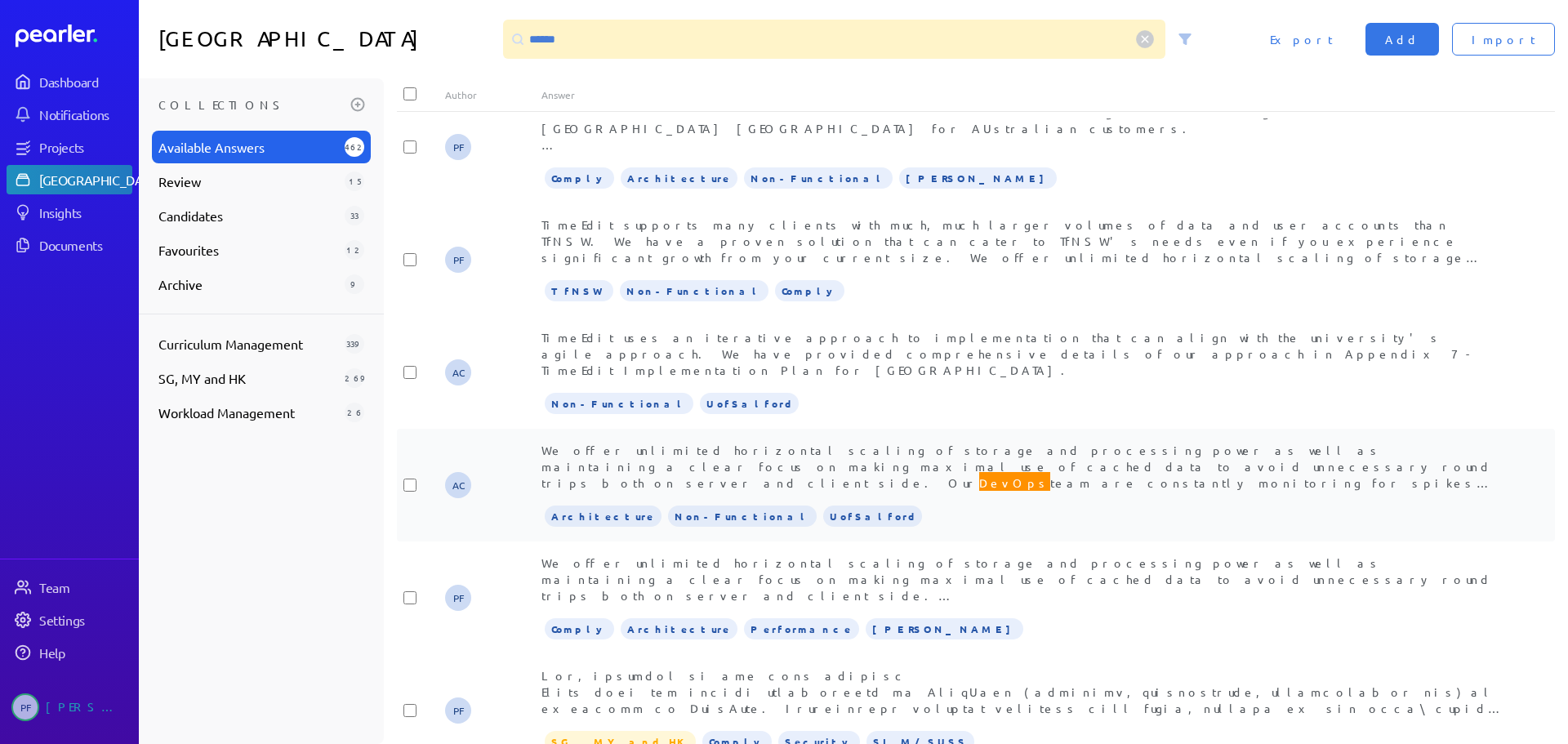
click at [812, 443] on div "We offer unlimited horizontal scaling of storage and processing power as well a…" at bounding box center [1024, 466] width 965 height 49
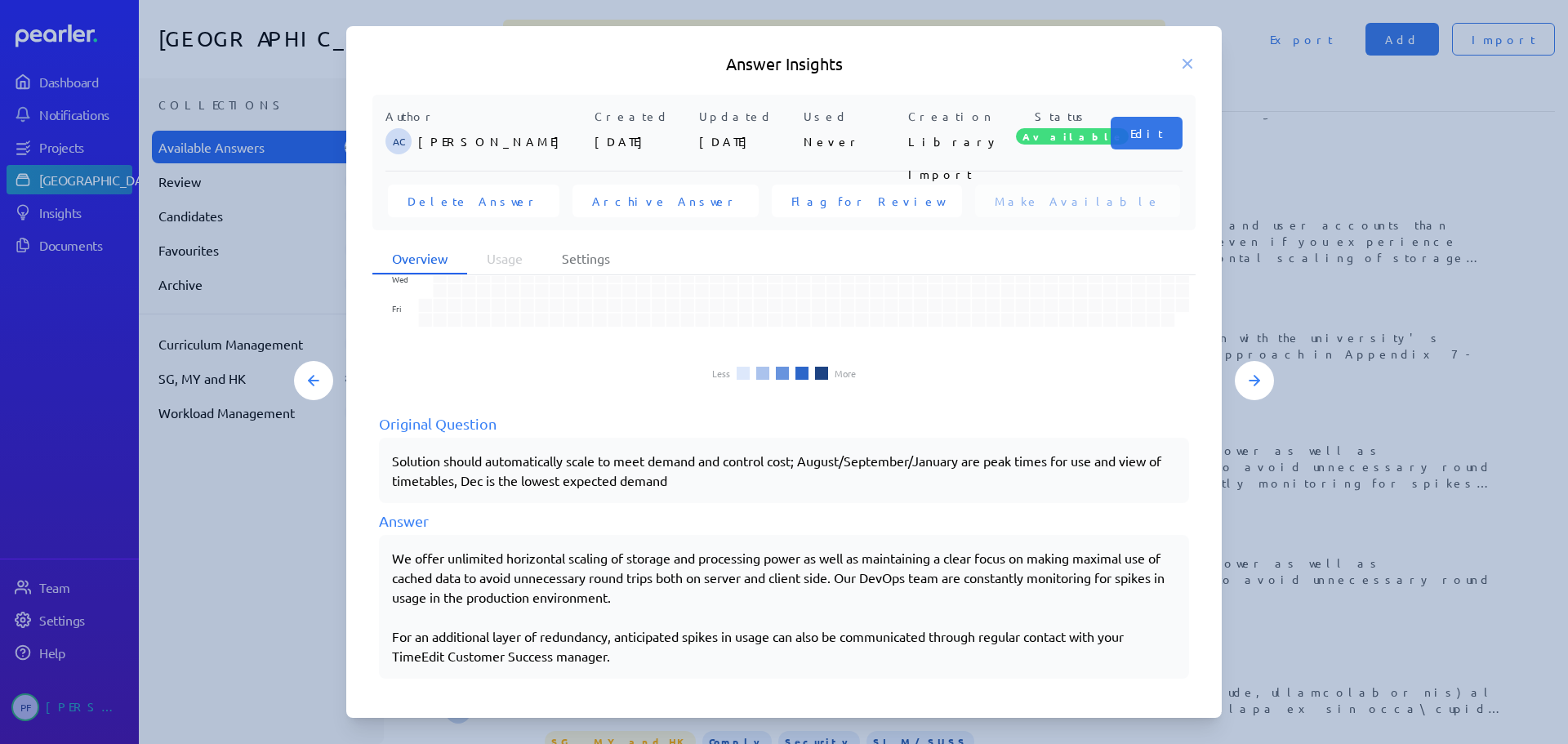
scroll to position [111, 0]
drag, startPoint x: 392, startPoint y: 554, endPoint x: 673, endPoint y: 646, distance: 295.7
click at [673, 646] on div "We offer unlimited horizontal scaling of storage and processing power as well a…" at bounding box center [784, 605] width 784 height 118
copy div "We offer unlimited horizontal scaling of storage and processing power as well a…"
click at [1187, 62] on icon at bounding box center [1187, 63] width 8 height 8
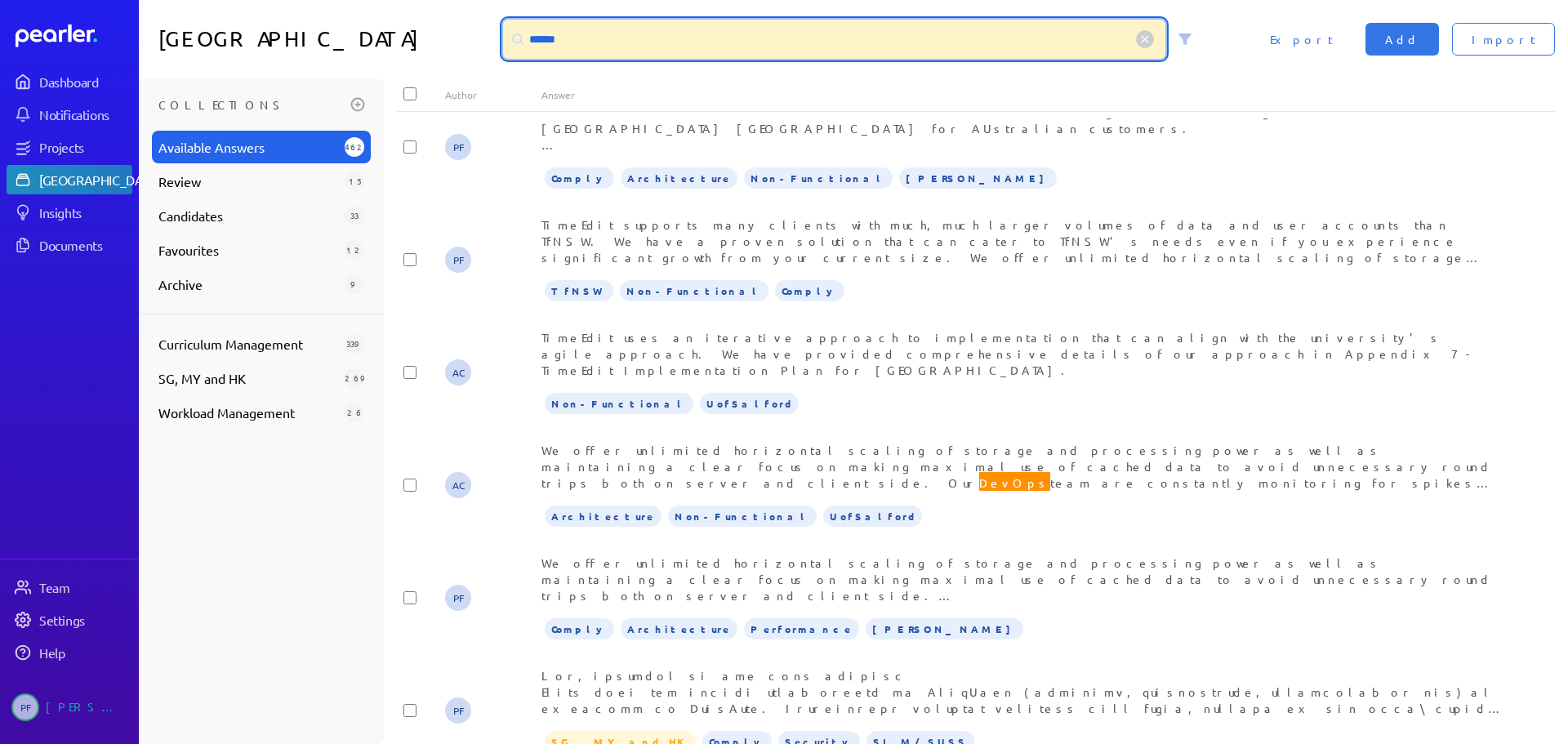
click at [756, 49] on input "******" at bounding box center [834, 39] width 663 height 39
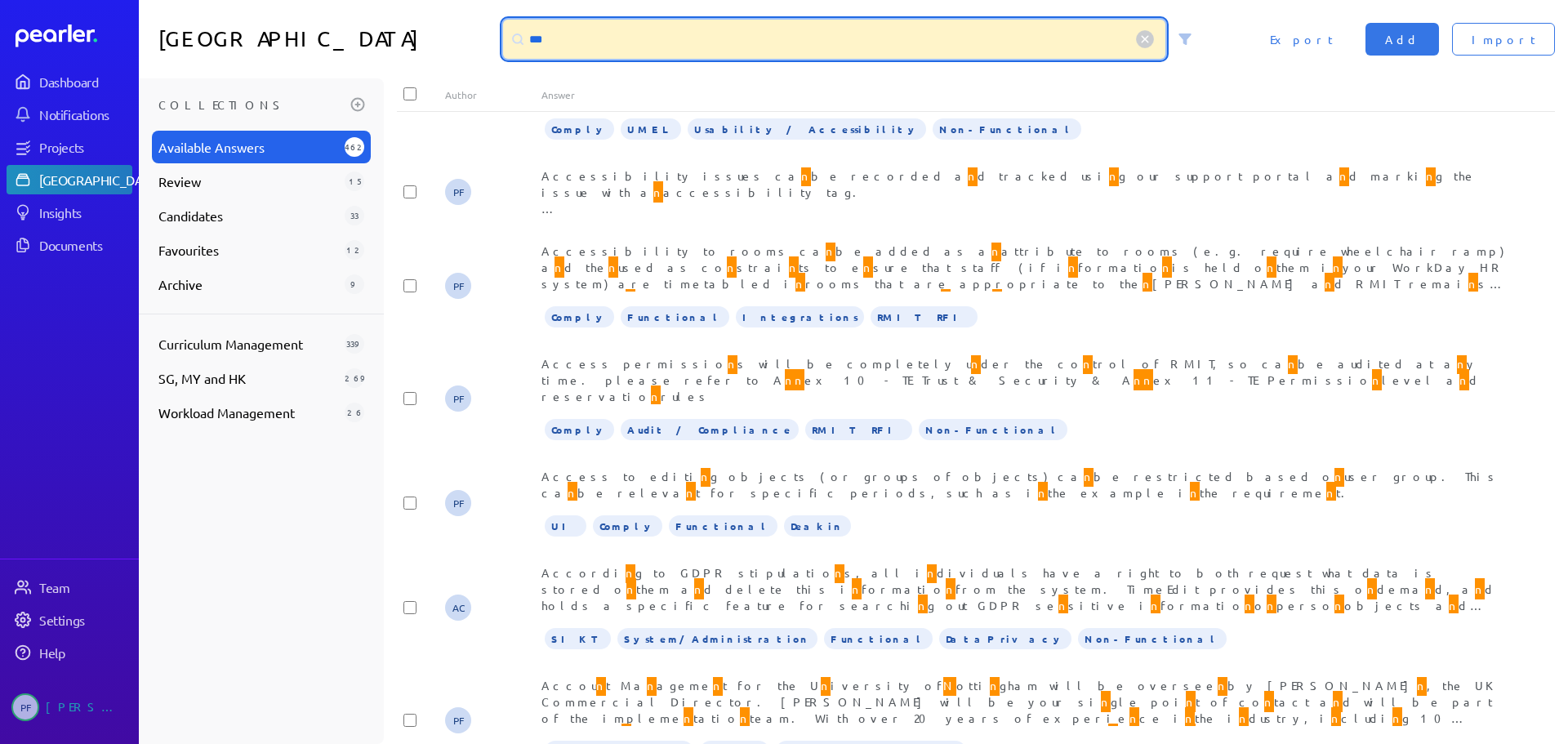
scroll to position [0, 0]
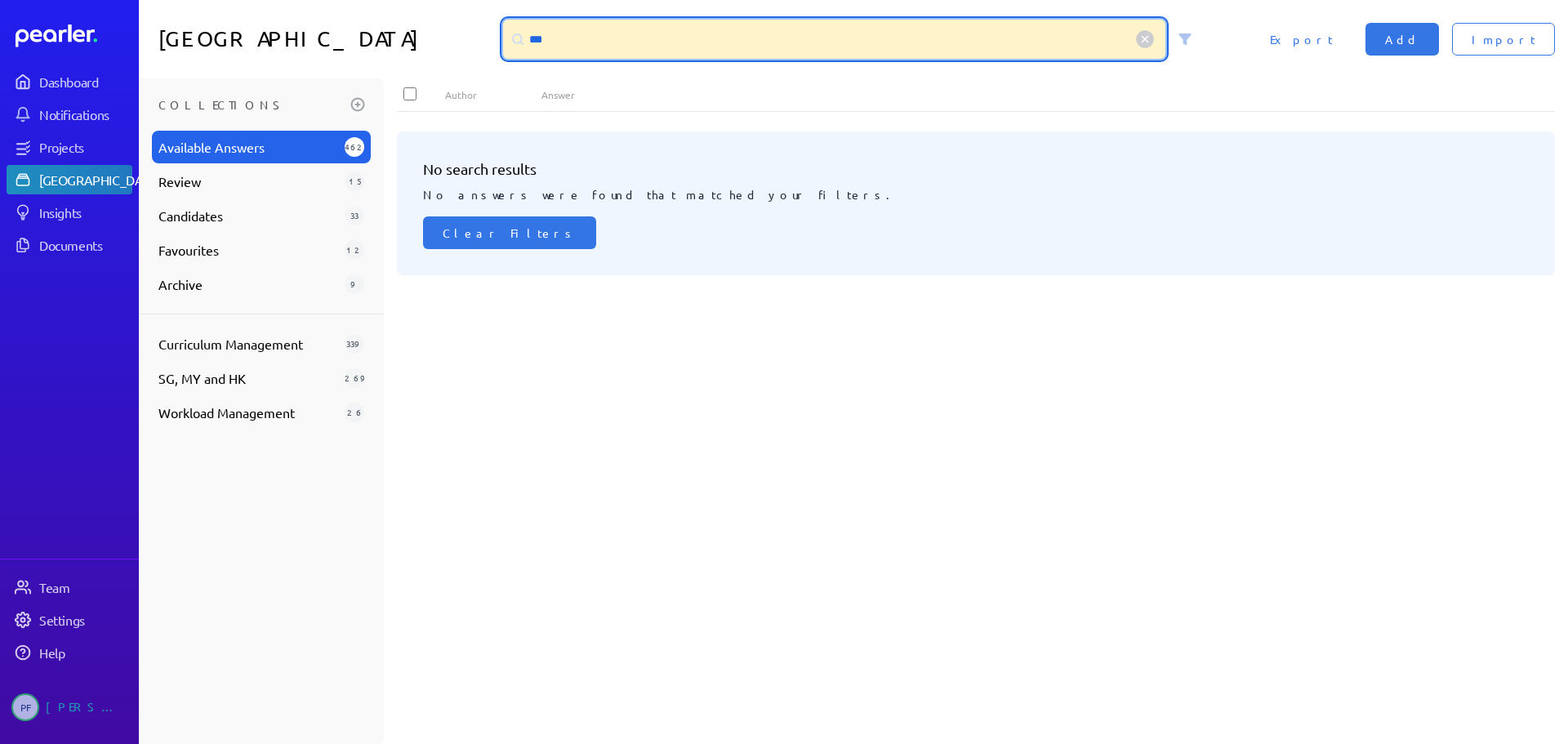
click at [557, 40] on input "***" at bounding box center [834, 39] width 663 height 39
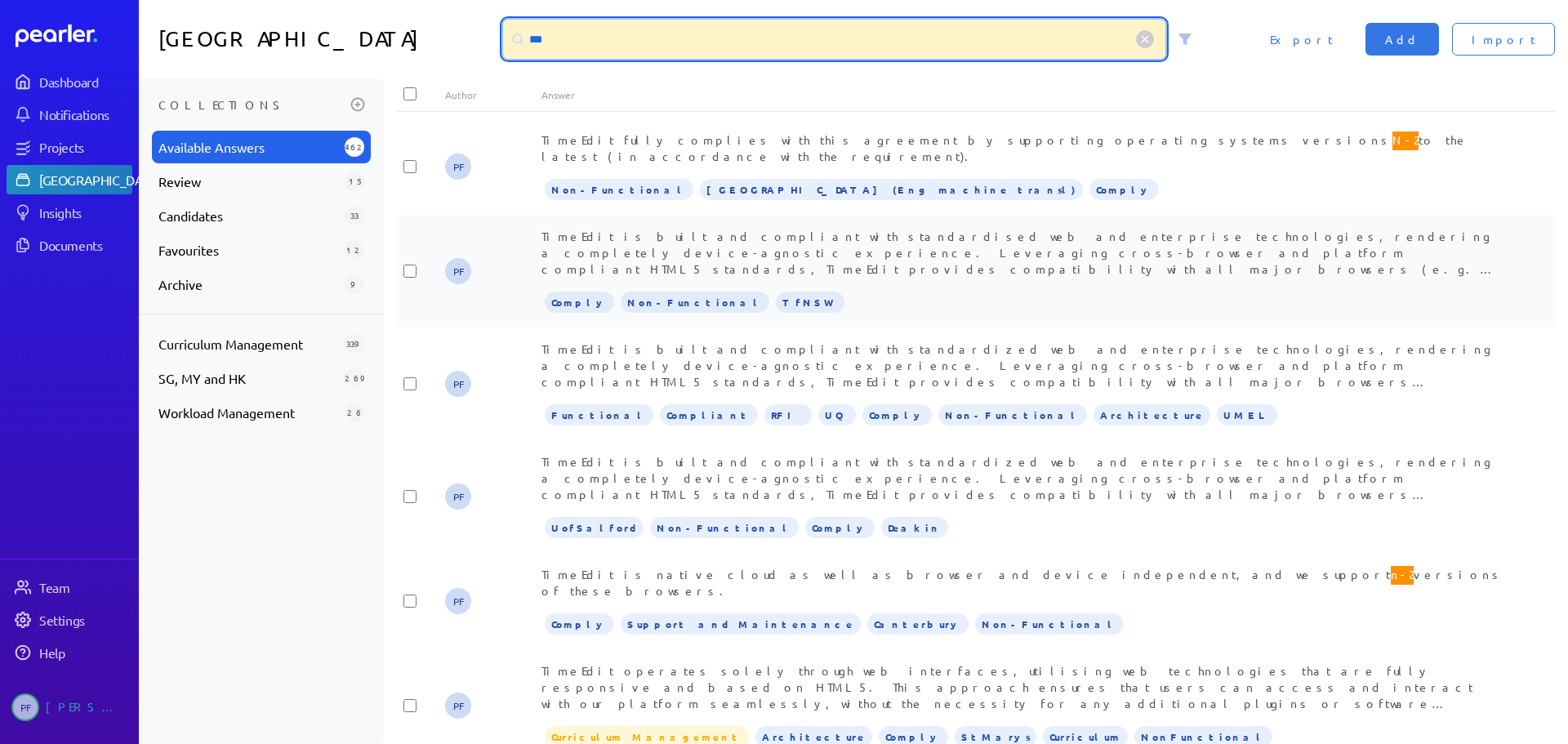
type input "***"
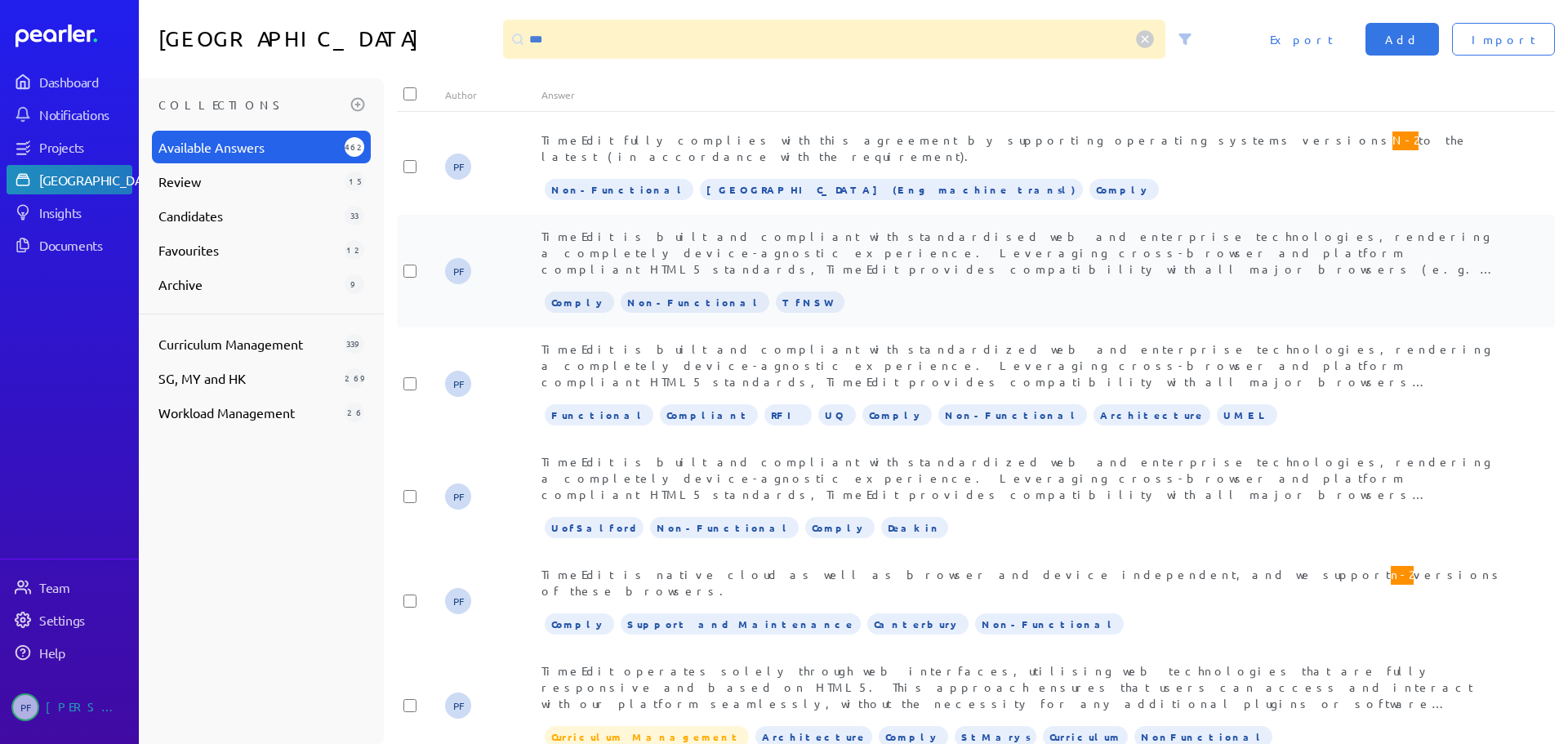
click at [663, 238] on span "TimeEdit is built and compliant with standardised web and enterprise technologi…" at bounding box center [1018, 325] width 954 height 194
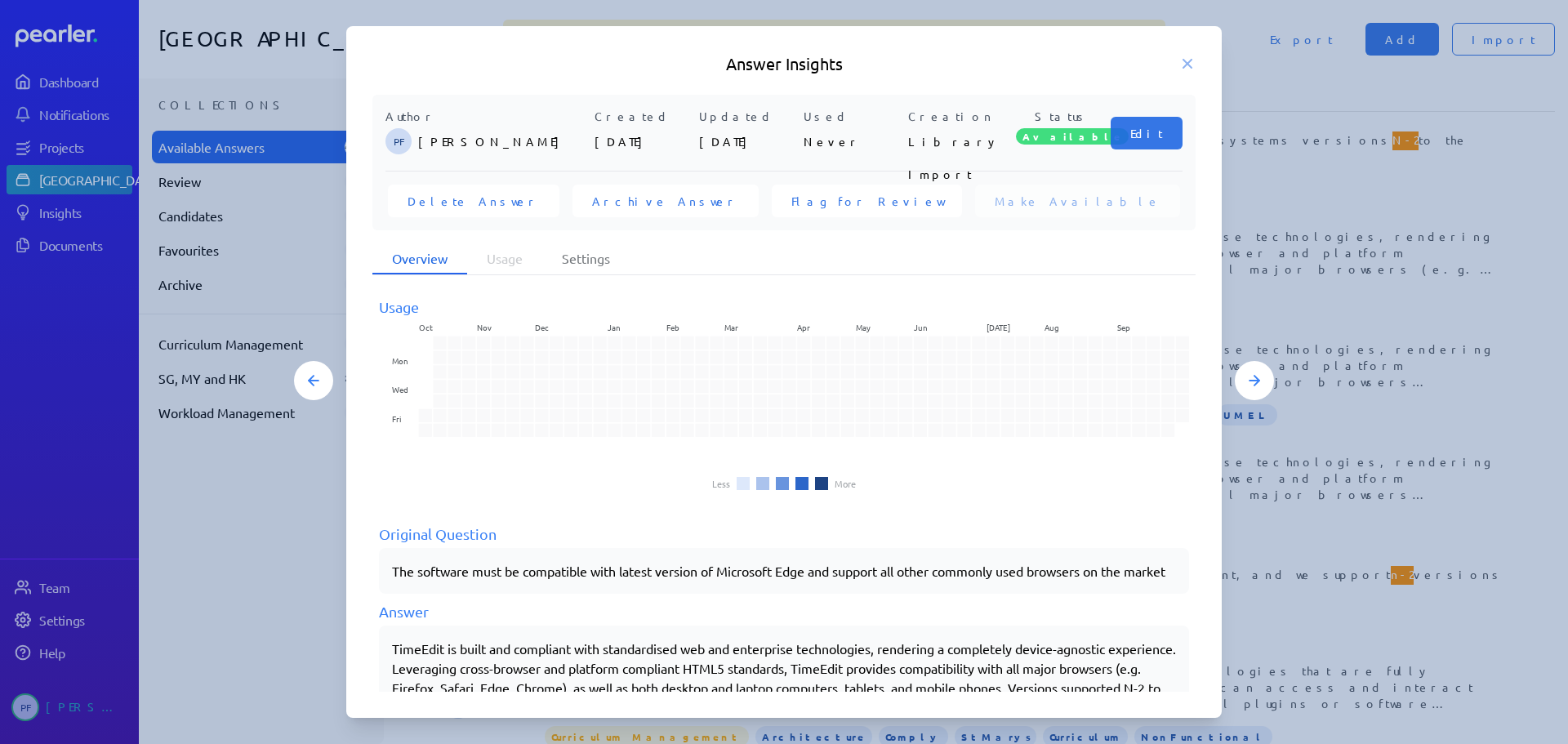
scroll to position [209, 0]
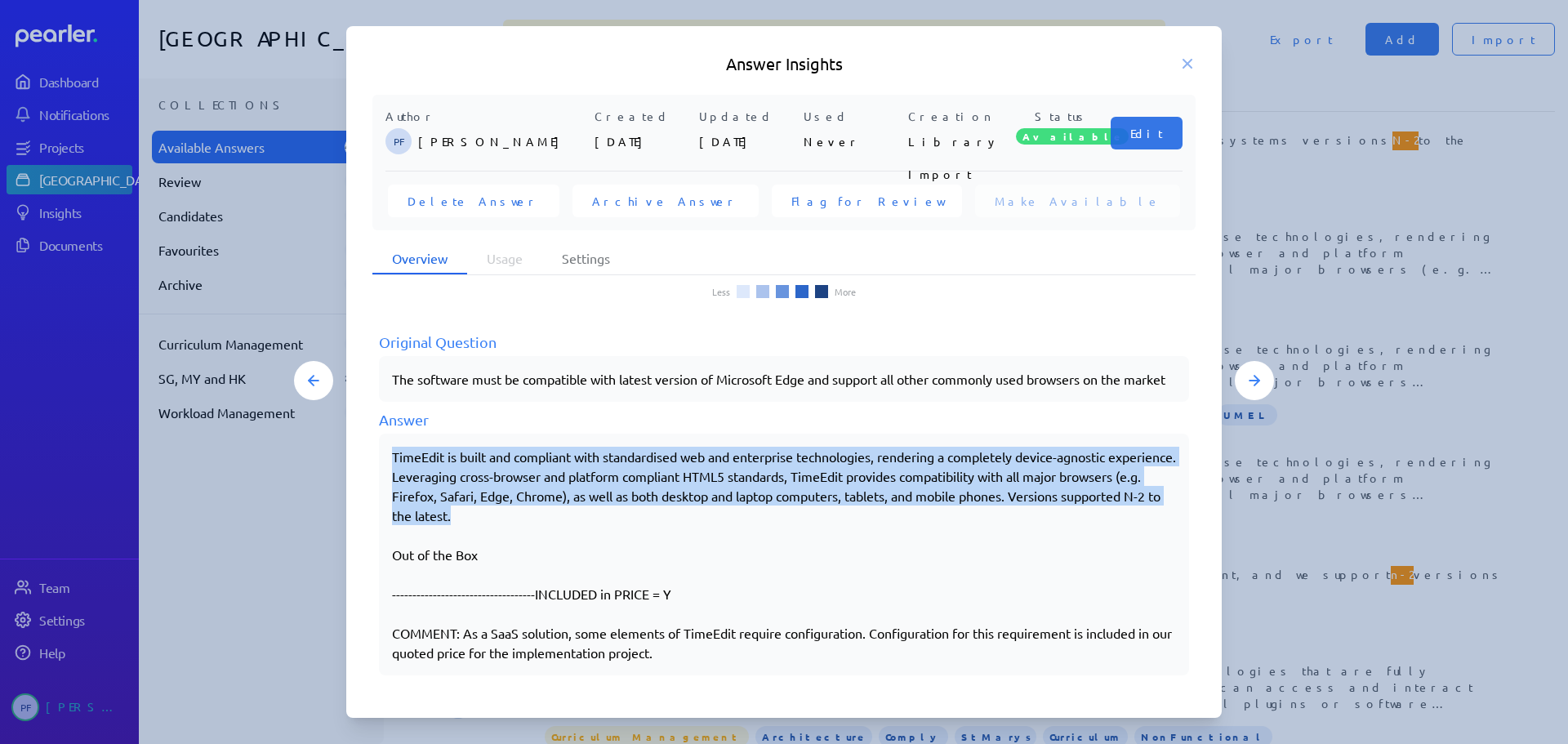
drag, startPoint x: 392, startPoint y: 453, endPoint x: 580, endPoint y: 522, distance: 200.3
click at [580, 522] on div "TimeEdit is built and compliant with standardised web and enterprise technologi…" at bounding box center [784, 554] width 784 height 216
copy div "TimeEdit is built and compliant with standardised web and enterprise technologi…"
